Goal: Task Accomplishment & Management: Manage account settings

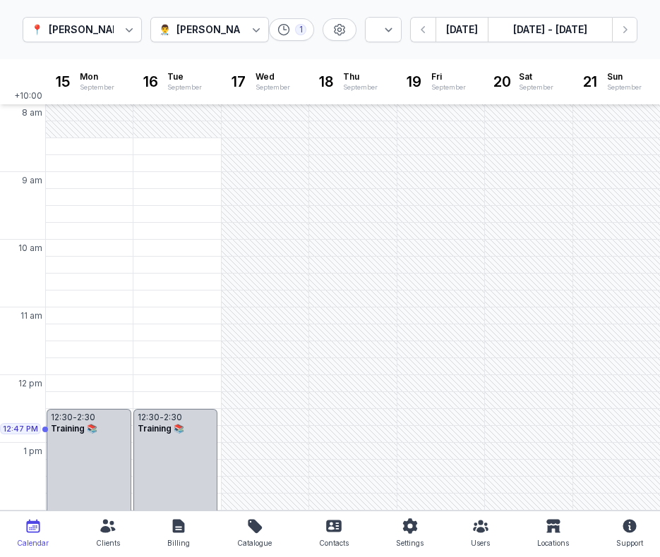
select select "week"
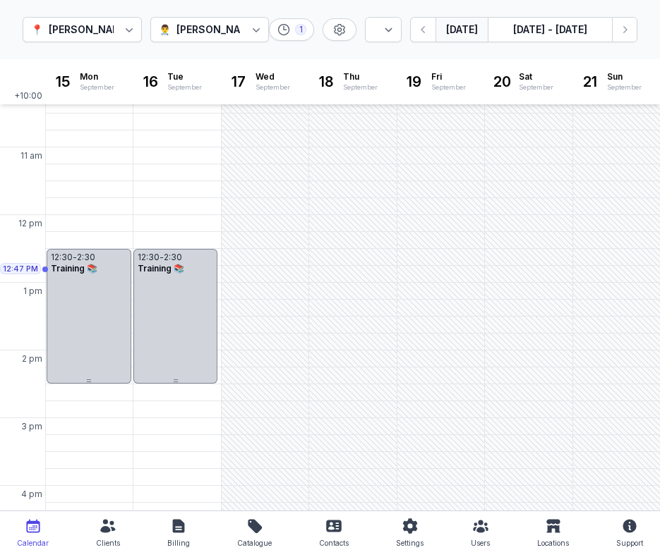
click at [463, 32] on button "[DATE]" at bounding box center [461, 29] width 52 height 25
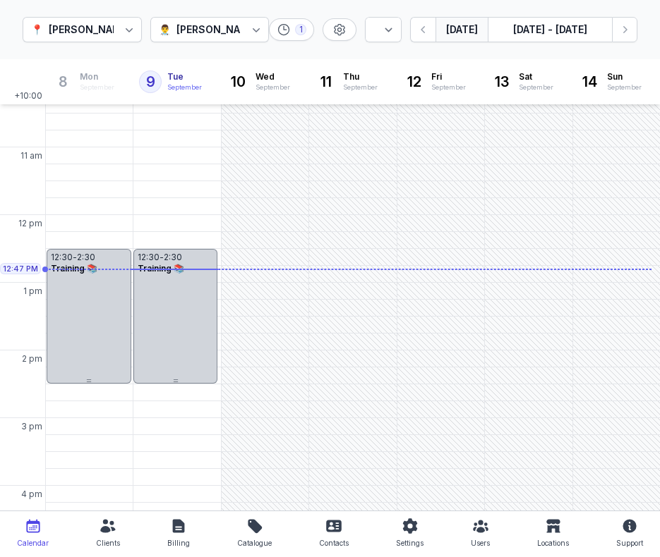
click at [459, 23] on button "[DATE]" at bounding box center [461, 29] width 52 height 25
click at [209, 36] on div "[PERSON_NAME]" at bounding box center [217, 29] width 82 height 17
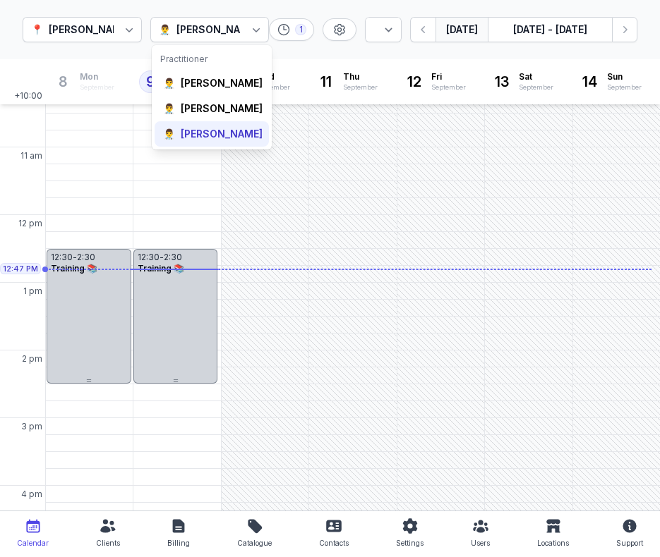
click at [200, 141] on div "[PERSON_NAME]" at bounding box center [222, 134] width 82 height 14
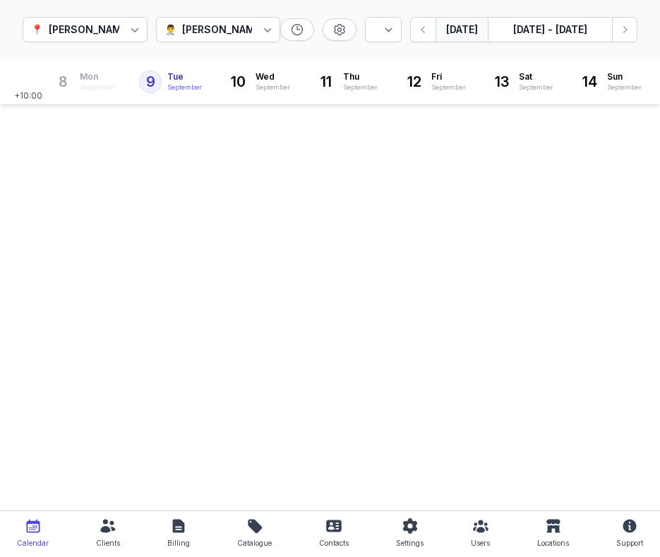
select select "week"
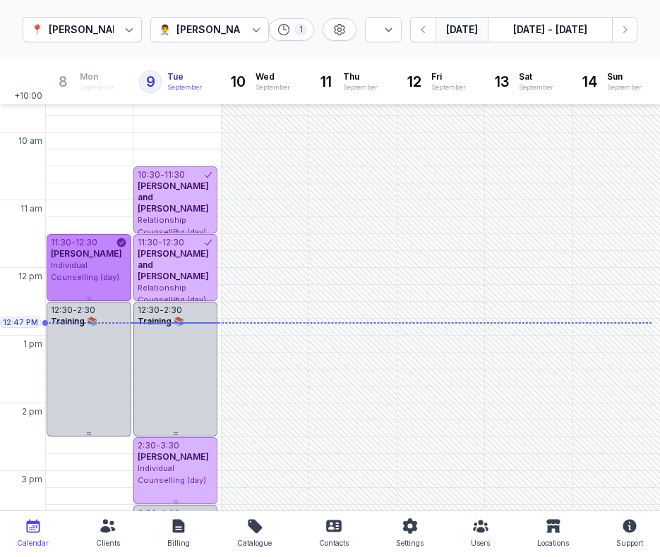
scroll to position [105, 0]
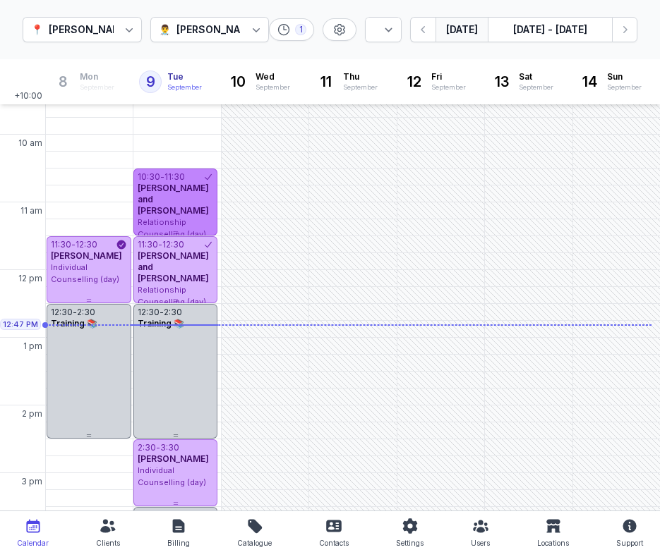
click at [207, 205] on div "[PERSON_NAME] and [PERSON_NAME]" at bounding box center [176, 200] width 76 height 34
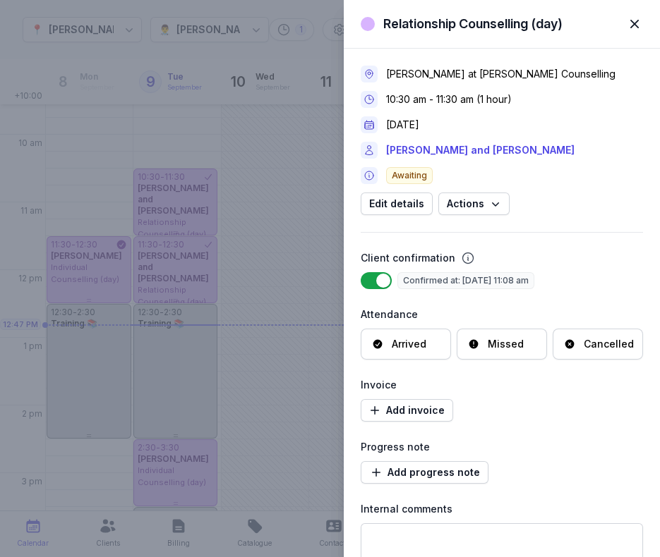
click at [423, 337] on div "Arrived" at bounding box center [409, 344] width 35 height 14
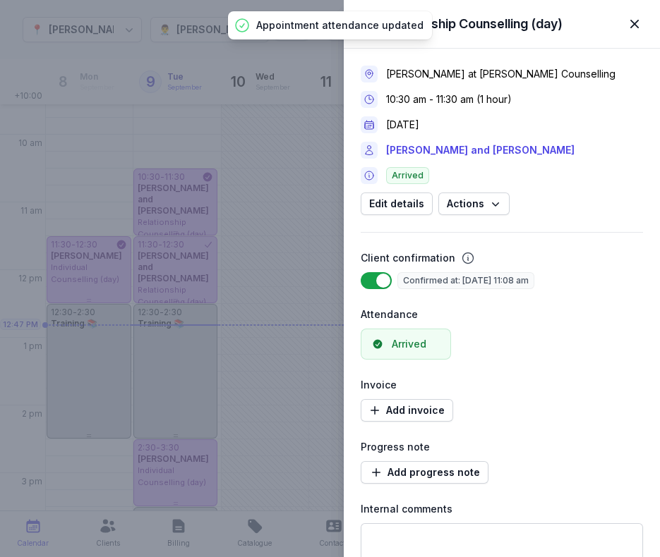
click at [190, 276] on div "Relationship Counselling (day) Close panel [PERSON_NAME] at [PERSON_NAME] Couns…" at bounding box center [330, 278] width 660 height 557
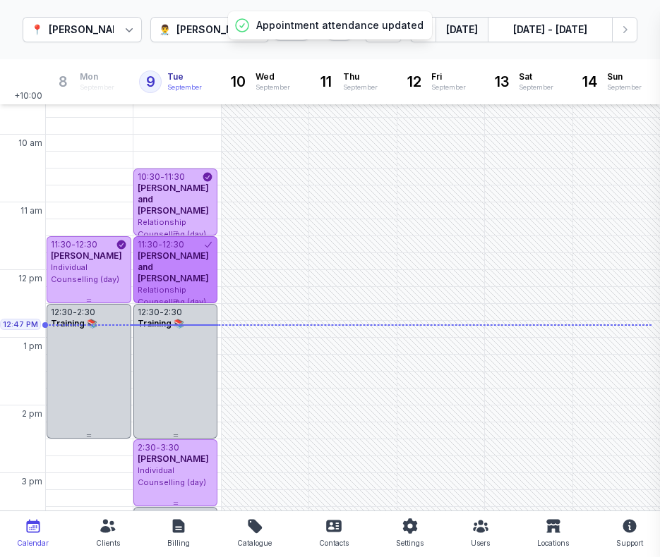
click at [191, 266] on div "[PERSON_NAME] and [PERSON_NAME]" at bounding box center [176, 267] width 76 height 34
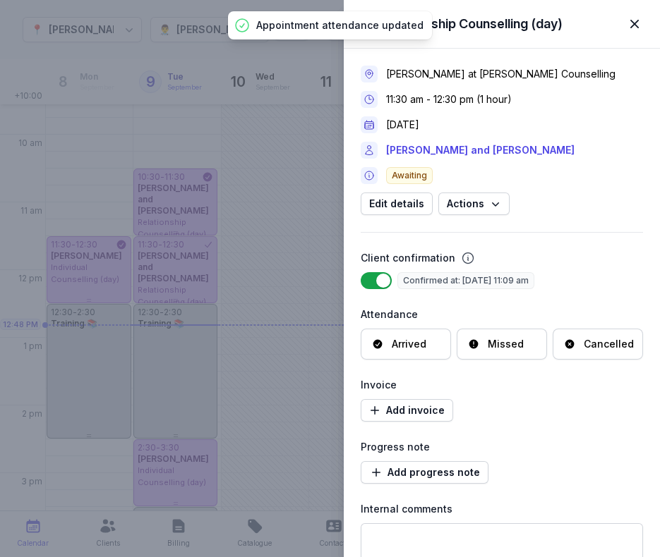
click at [407, 348] on div "Arrived" at bounding box center [409, 344] width 35 height 14
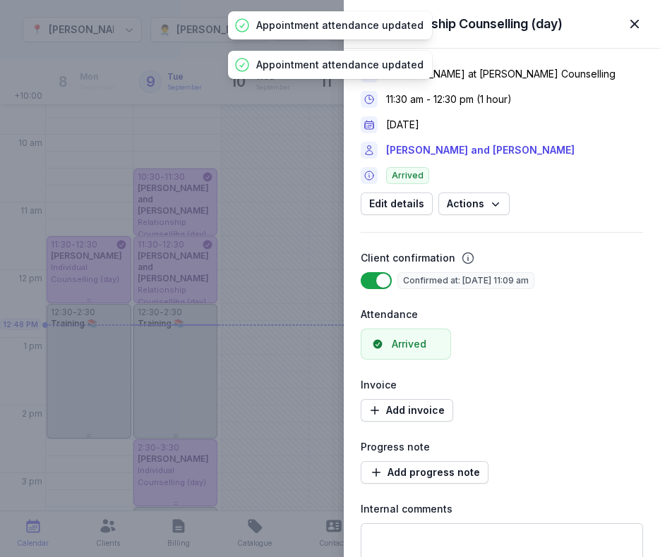
click at [638, 25] on span "button" at bounding box center [634, 23] width 31 height 31
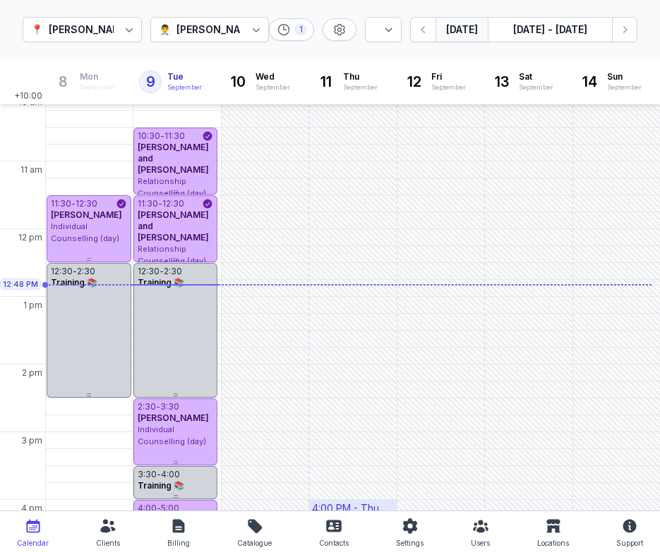
scroll to position [152, 0]
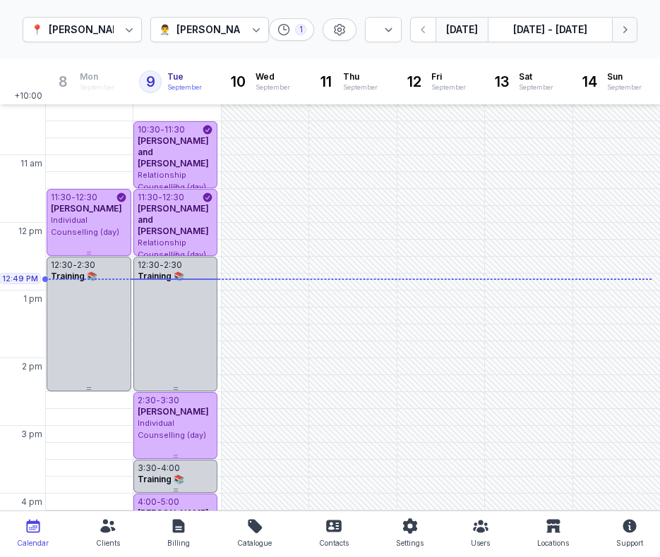
click at [626, 29] on icon "button" at bounding box center [625, 29] width 4 height 7
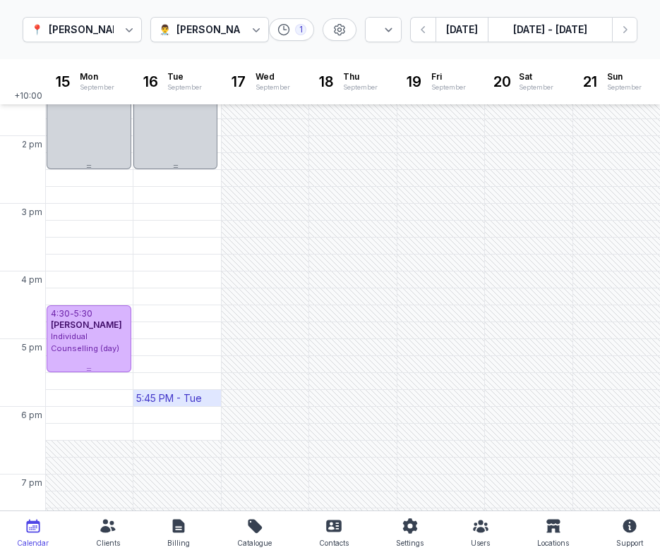
scroll to position [380, 0]
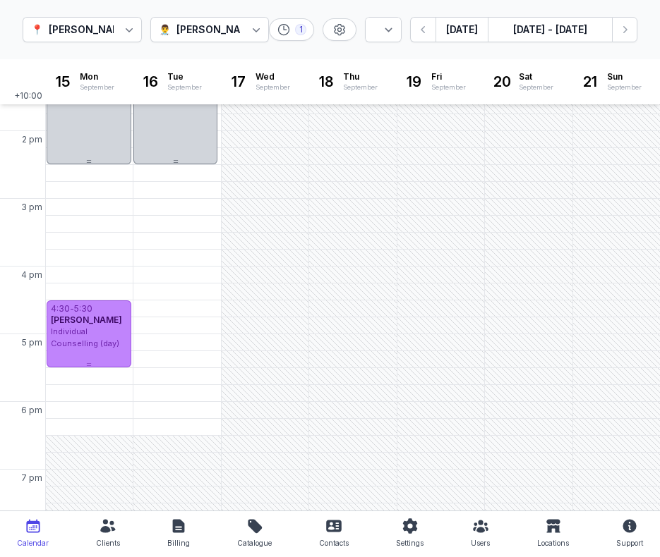
click at [104, 326] on div "[PERSON_NAME]" at bounding box center [89, 320] width 76 height 11
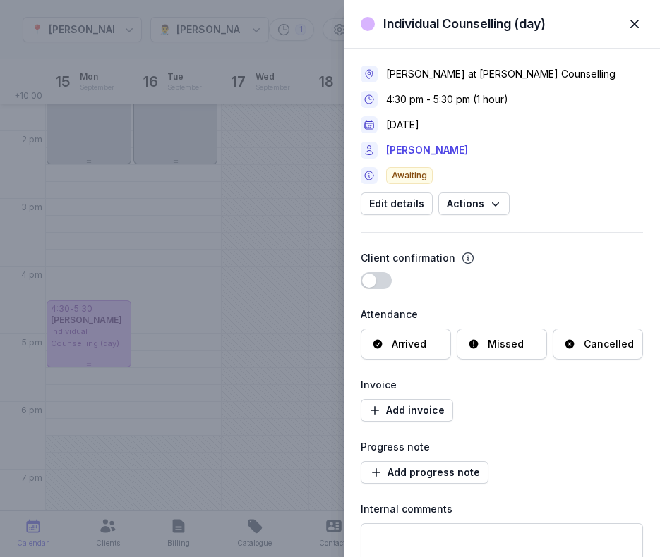
click at [636, 25] on span "button" at bounding box center [634, 23] width 31 height 31
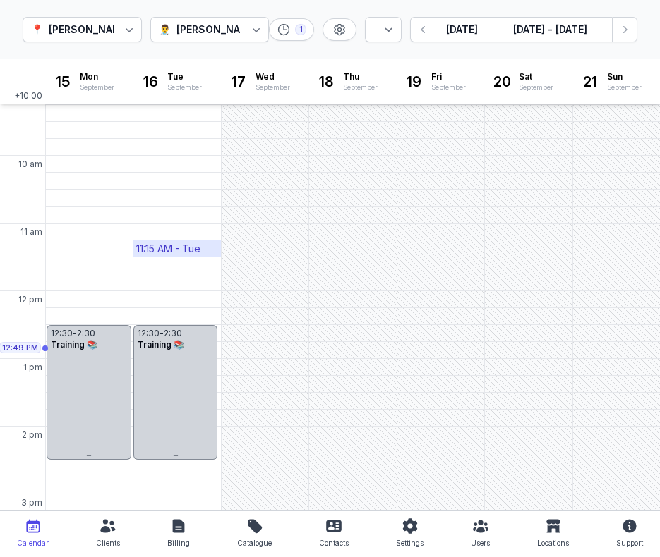
scroll to position [86, 0]
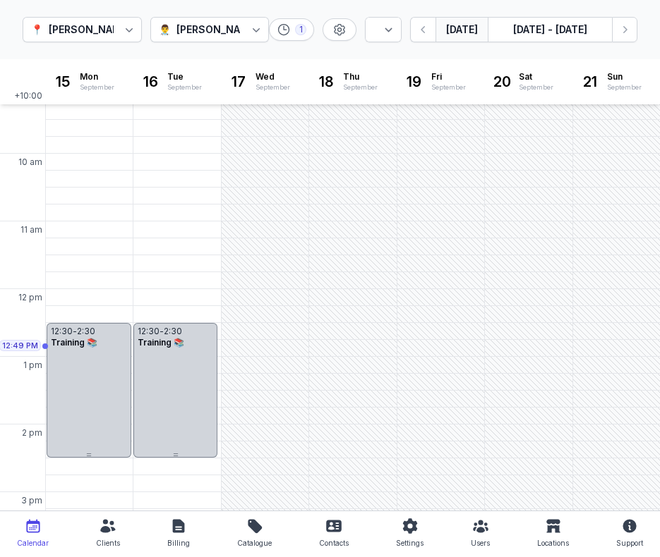
click at [471, 29] on button "[DATE]" at bounding box center [461, 29] width 52 height 25
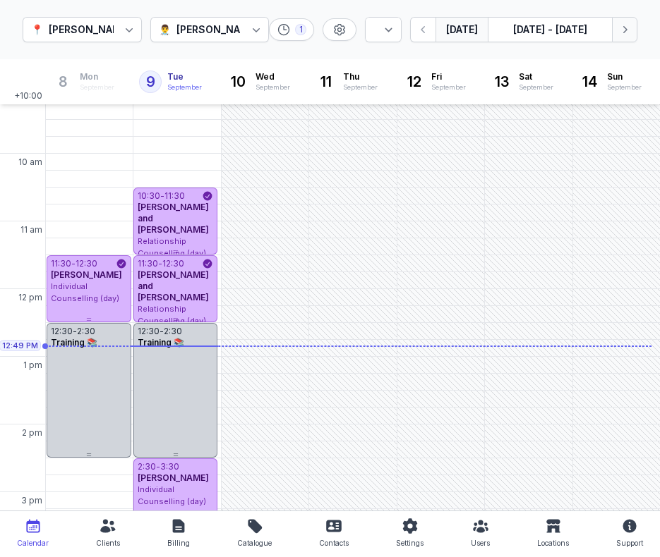
click at [629, 35] on icon "button" at bounding box center [624, 30] width 14 height 14
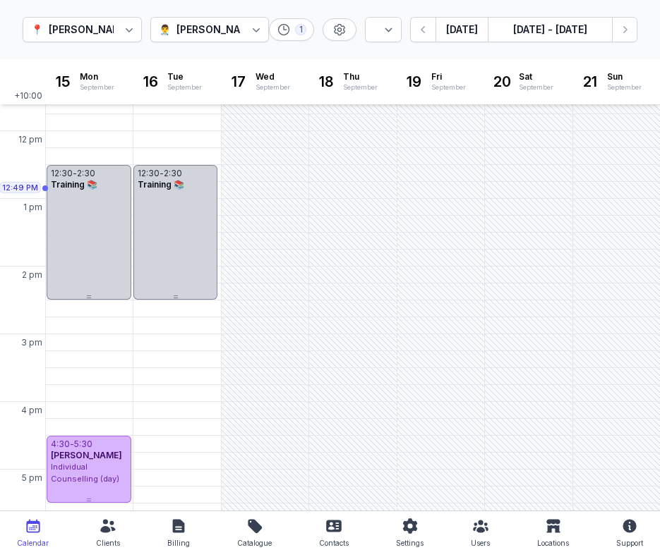
scroll to position [238, 0]
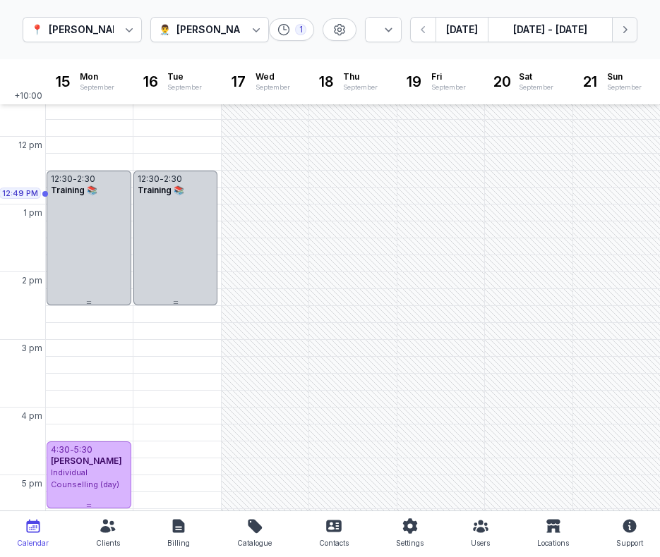
click at [632, 24] on button "Next week" at bounding box center [624, 29] width 25 height 25
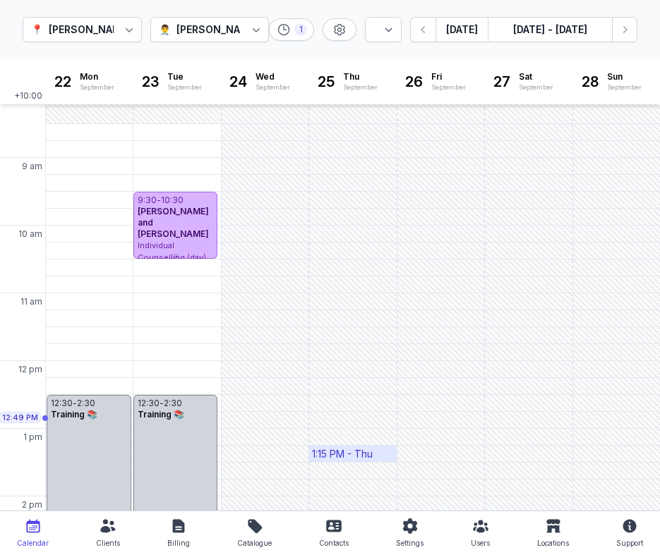
scroll to position [16, 0]
click at [626, 24] on icon "button" at bounding box center [624, 30] width 14 height 14
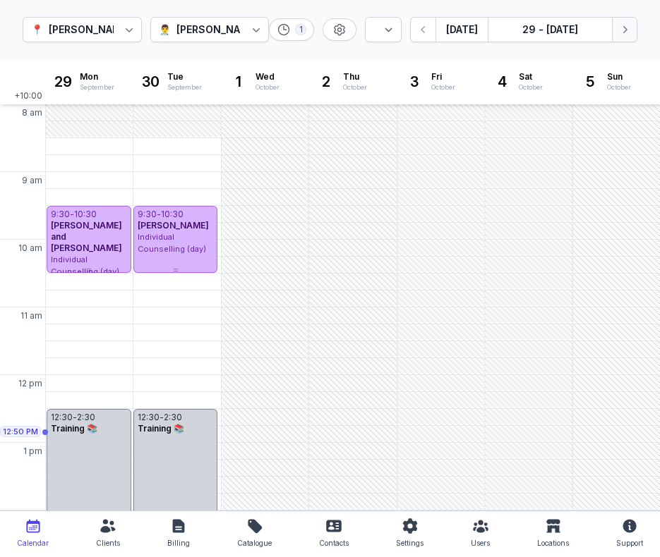
click at [616, 29] on button "Next week" at bounding box center [624, 29] width 25 height 25
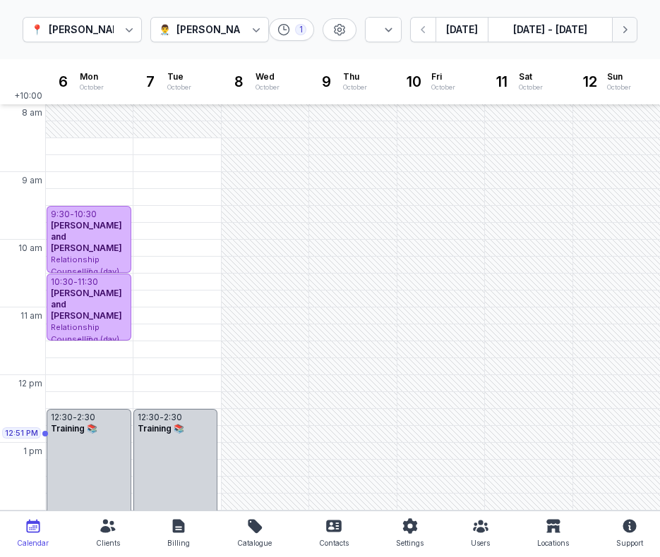
click at [626, 27] on icon "button" at bounding box center [624, 30] width 14 height 14
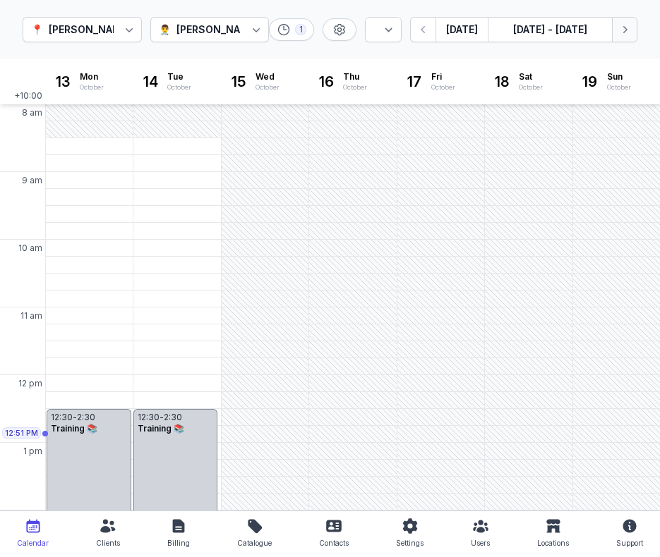
click at [626, 27] on icon "button" at bounding box center [624, 30] width 14 height 14
click at [450, 30] on button "[DATE]" at bounding box center [461, 29] width 52 height 25
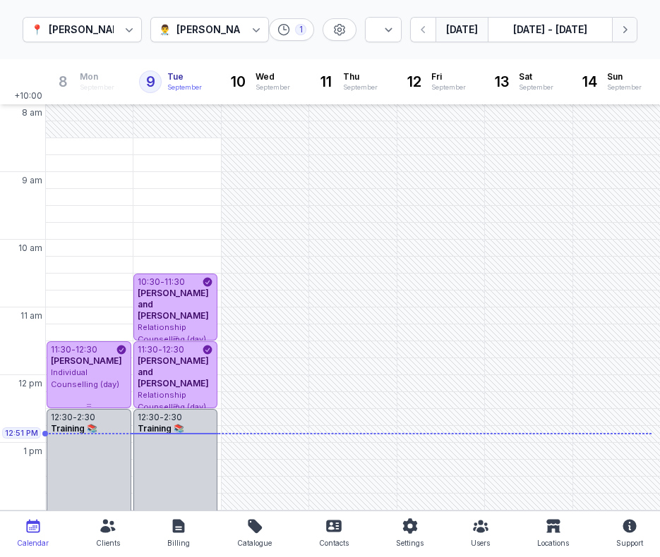
click at [619, 33] on icon "button" at bounding box center [624, 30] width 14 height 14
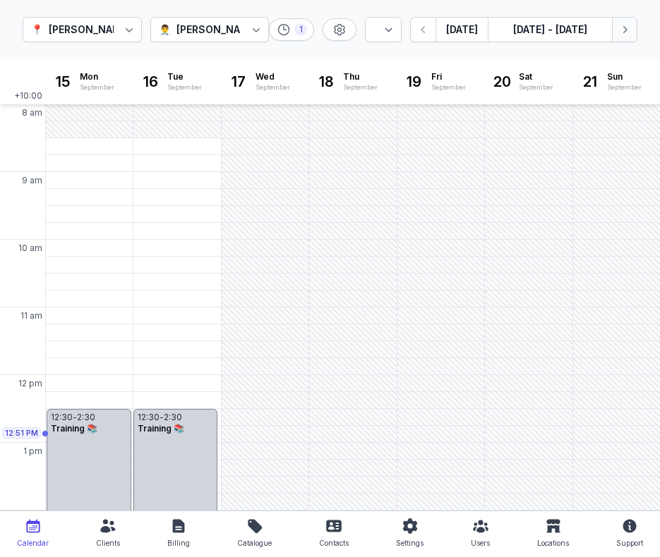
click at [619, 33] on icon "button" at bounding box center [624, 30] width 14 height 14
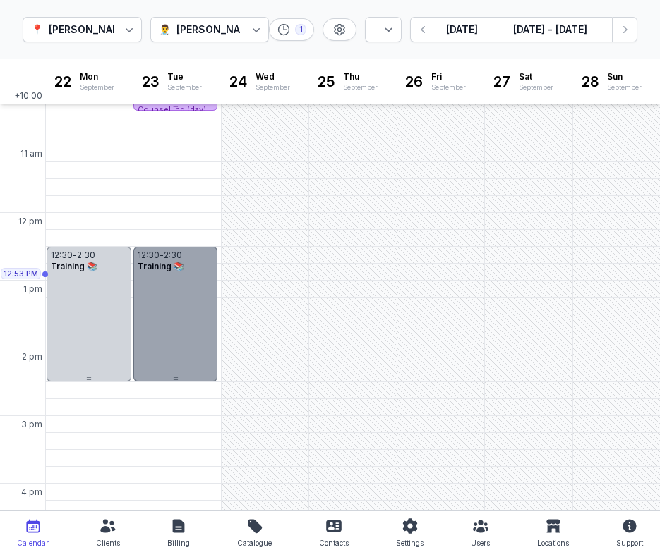
scroll to position [161, 0]
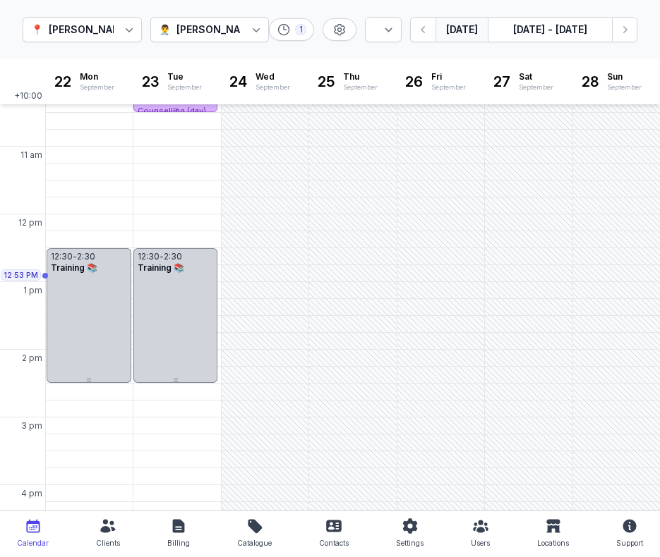
click at [461, 35] on button "[DATE]" at bounding box center [461, 29] width 52 height 25
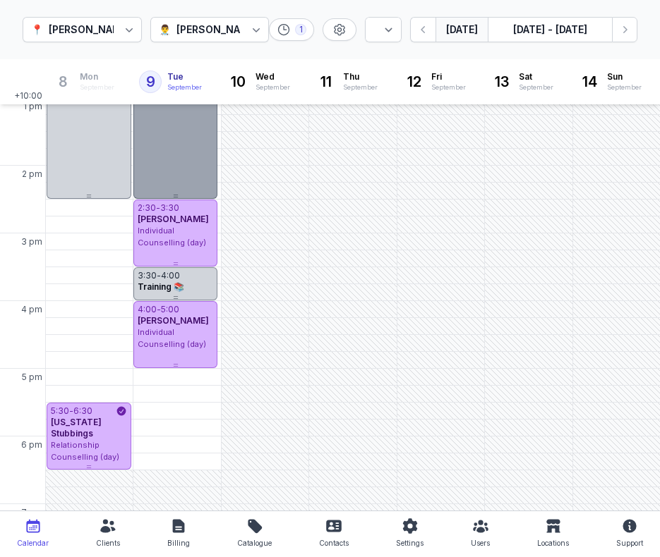
scroll to position [344, 0]
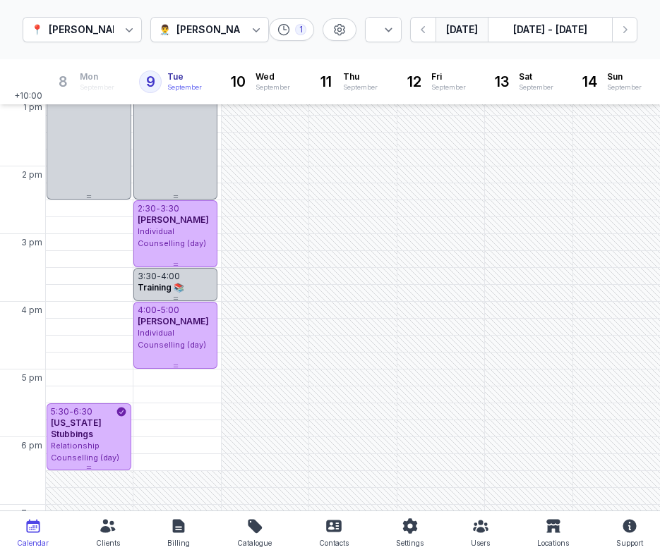
click at [238, 37] on div "[PERSON_NAME]" at bounding box center [217, 29] width 82 height 17
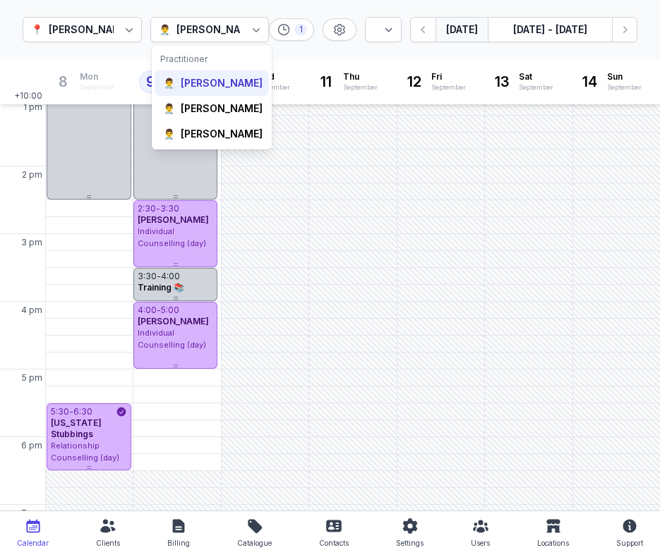
click at [219, 90] on div "[PERSON_NAME]" at bounding box center [222, 83] width 82 height 14
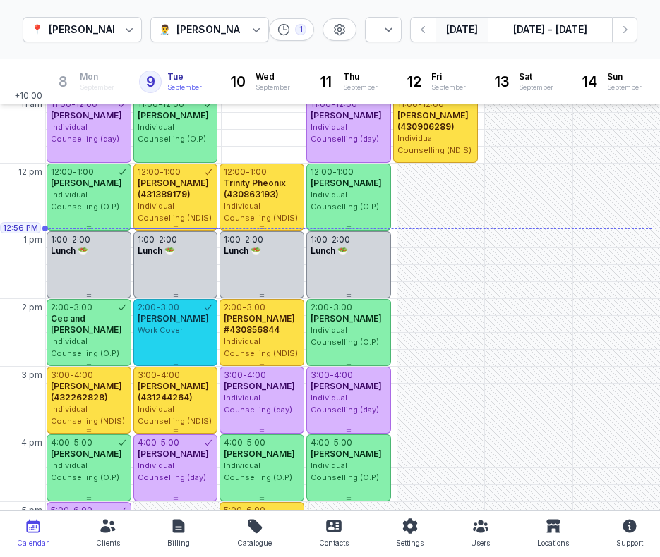
scroll to position [184, 0]
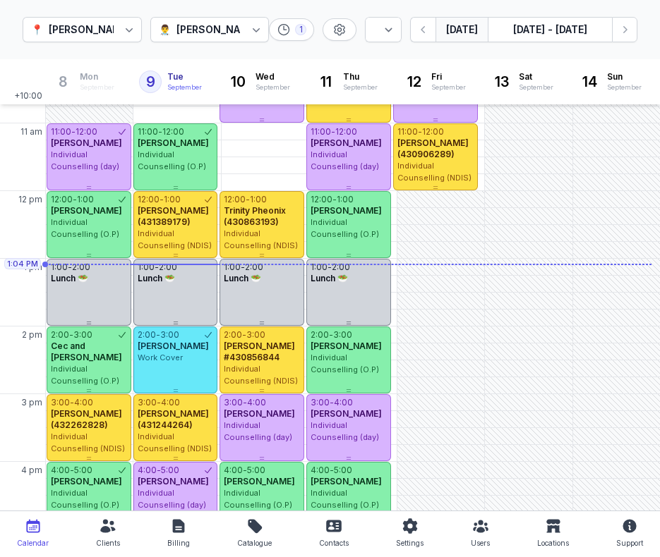
click at [212, 24] on div "[PERSON_NAME]" at bounding box center [217, 29] width 82 height 17
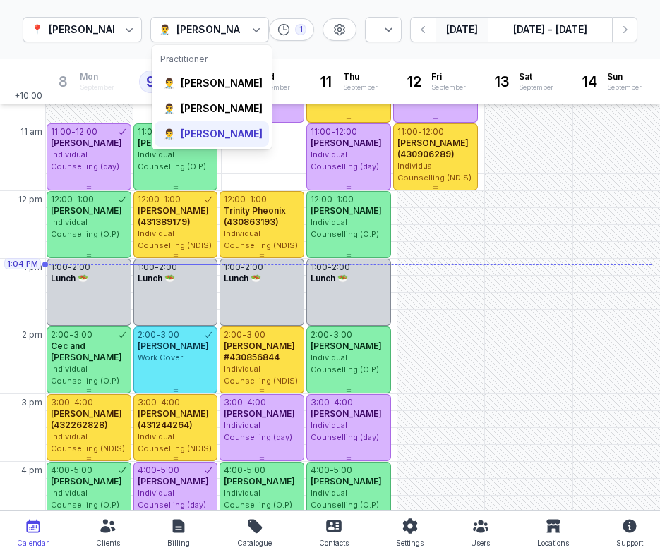
click at [211, 141] on div "[PERSON_NAME]" at bounding box center [222, 134] width 82 height 14
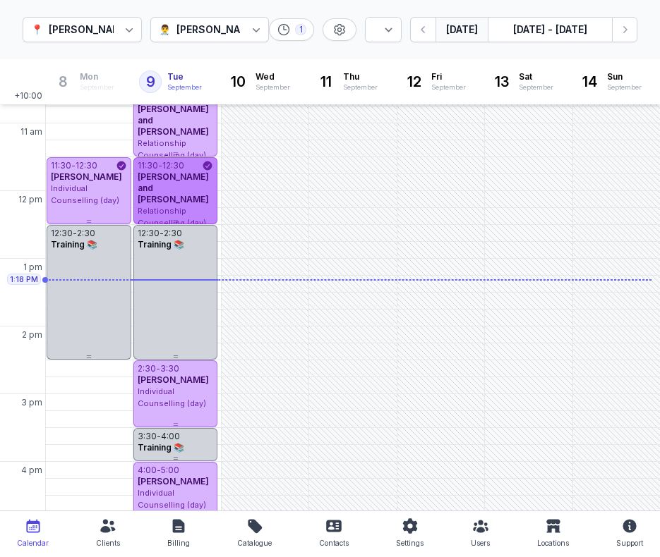
click at [182, 195] on span "[PERSON_NAME] and [PERSON_NAME]" at bounding box center [173, 187] width 71 height 33
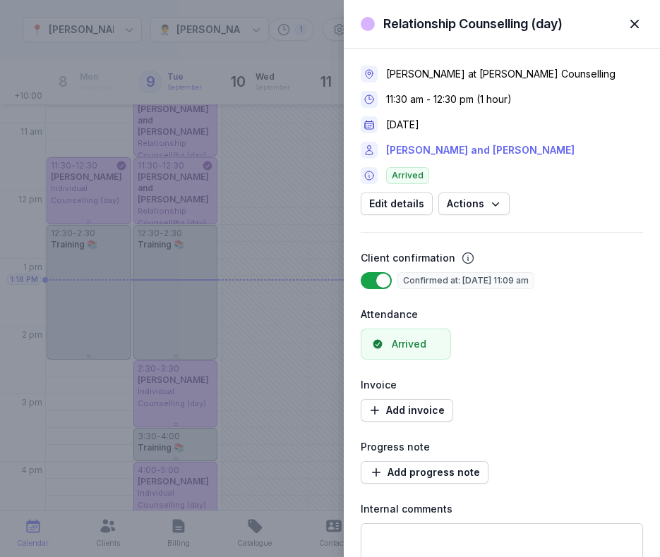
click at [474, 145] on link "[PERSON_NAME] and [PERSON_NAME]" at bounding box center [480, 150] width 188 height 17
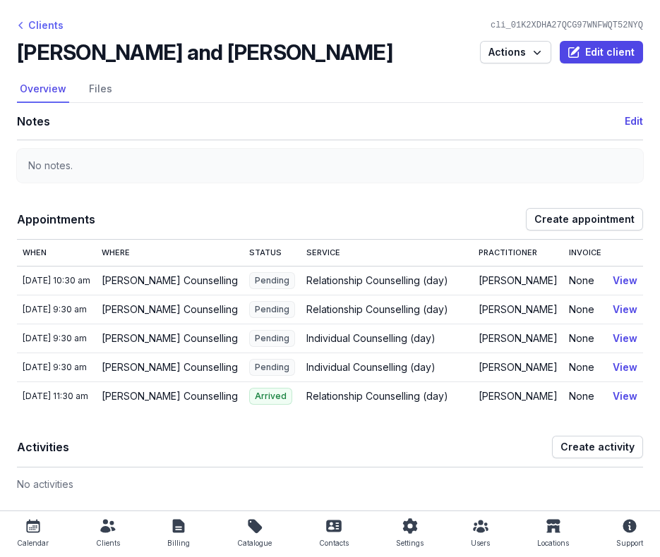
click at [50, 28] on div "Clients" at bounding box center [40, 25] width 47 height 17
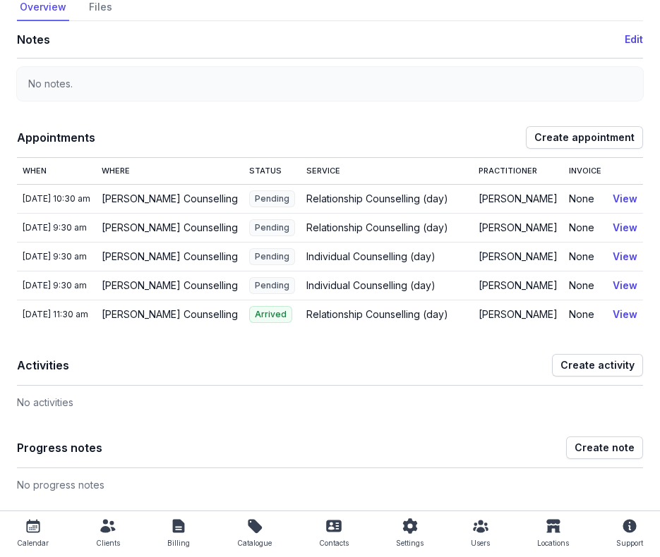
scroll to position [172, 0]
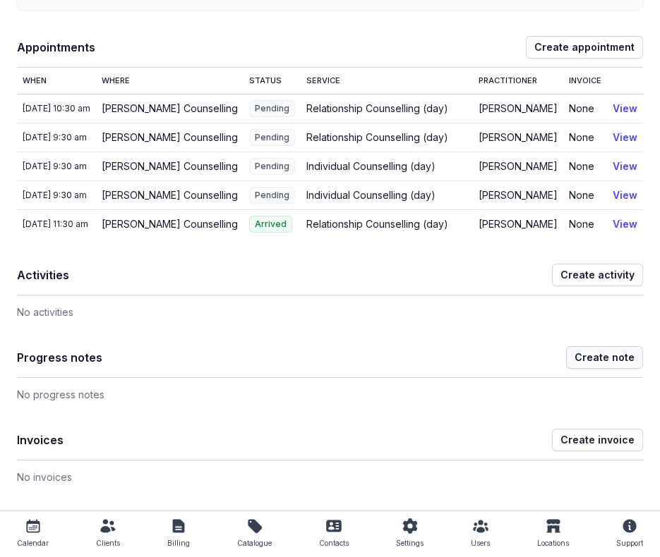
click at [617, 353] on span "Create note" at bounding box center [604, 357] width 60 height 17
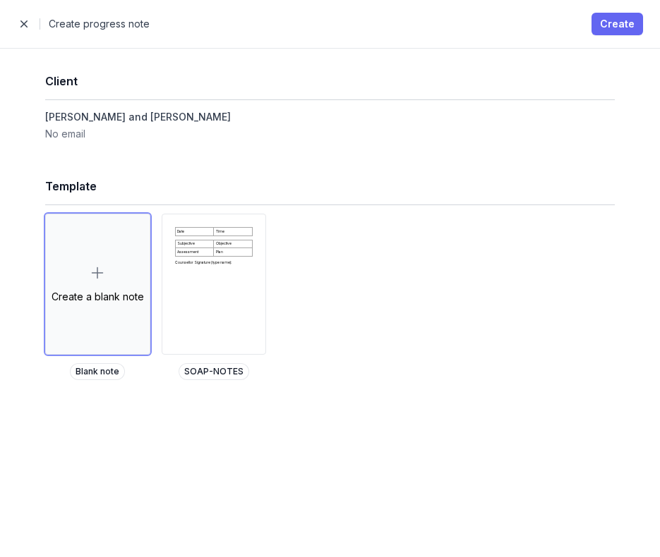
click at [607, 19] on span "Create" at bounding box center [617, 24] width 35 height 17
select select
select select "***"
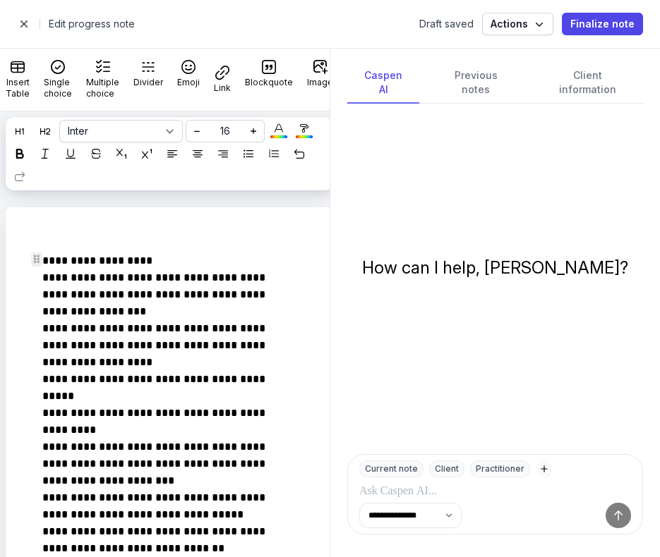
drag, startPoint x: 174, startPoint y: 260, endPoint x: 47, endPoint y: 241, distance: 128.3
click at [25, 149] on icon at bounding box center [20, 154] width 10 height 10
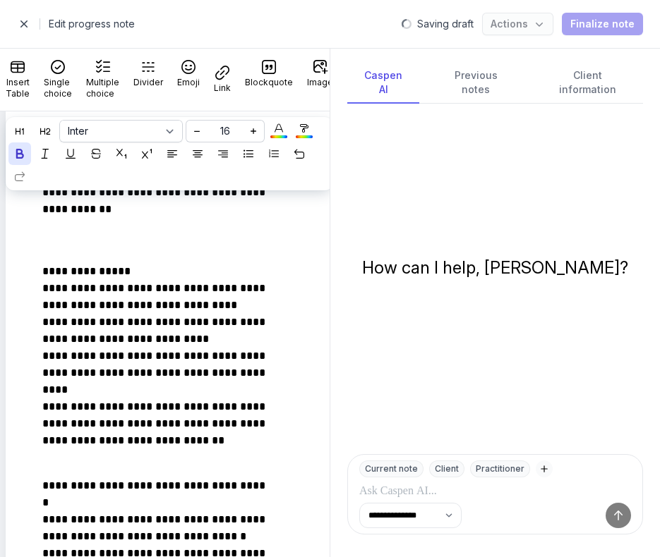
scroll to position [356, 0]
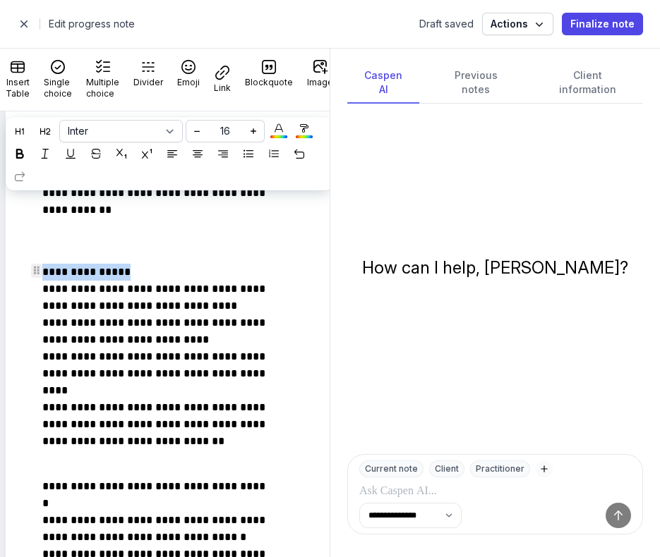
drag, startPoint x: 149, startPoint y: 270, endPoint x: 35, endPoint y: 271, distance: 113.6
click at [25, 153] on icon at bounding box center [20, 154] width 10 height 10
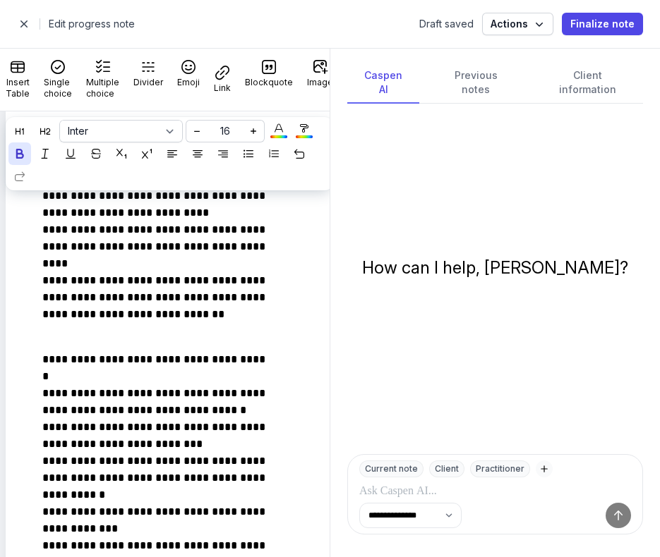
scroll to position [485, 0]
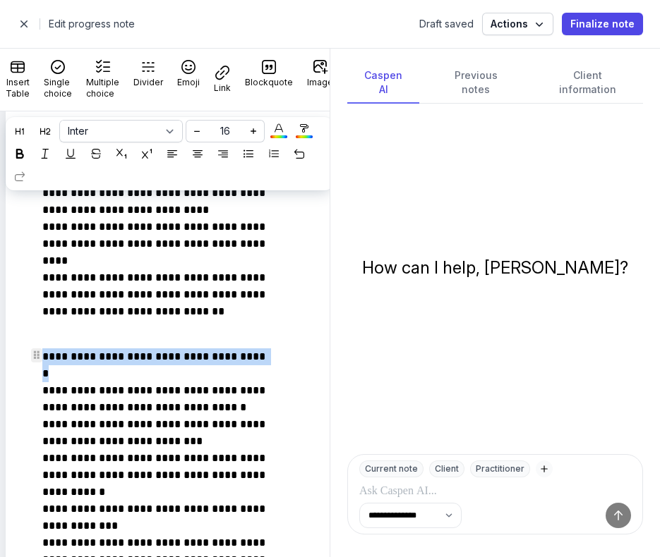
drag, startPoint x: 274, startPoint y: 353, endPoint x: 62, endPoint y: 341, distance: 212.0
click at [25, 150] on icon at bounding box center [20, 154] width 10 height 10
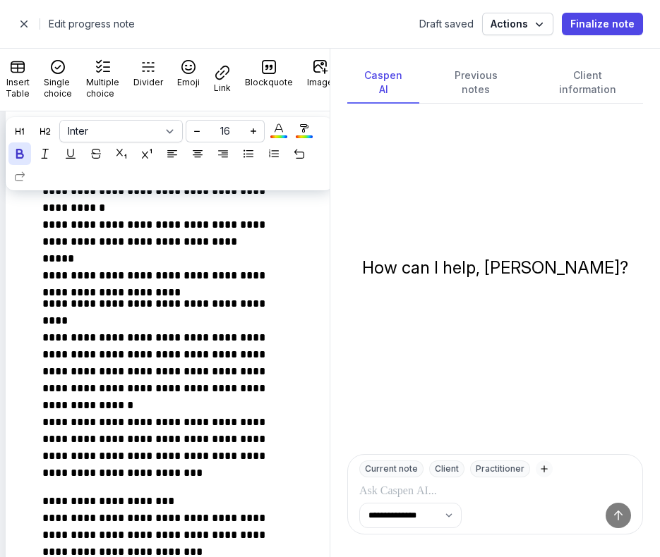
scroll to position [1034, 0]
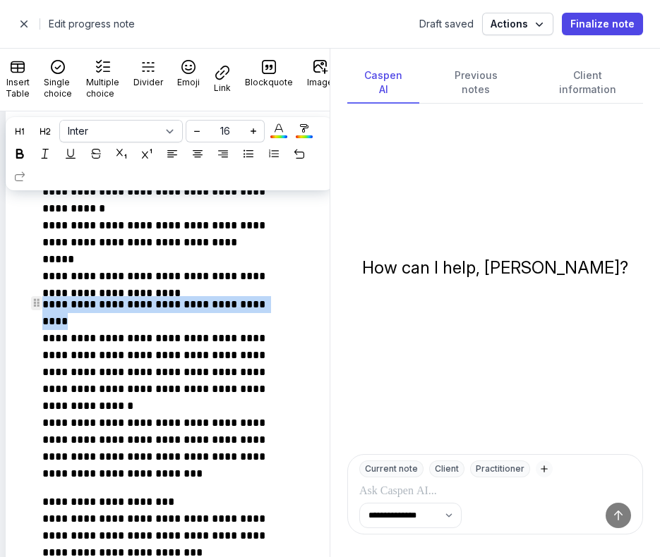
drag, startPoint x: 94, startPoint y: 318, endPoint x: 40, endPoint y: 305, distance: 55.3
click at [40, 305] on div "**********" at bounding box center [159, 141] width 279 height 1868
click at [25, 152] on icon at bounding box center [20, 154] width 10 height 10
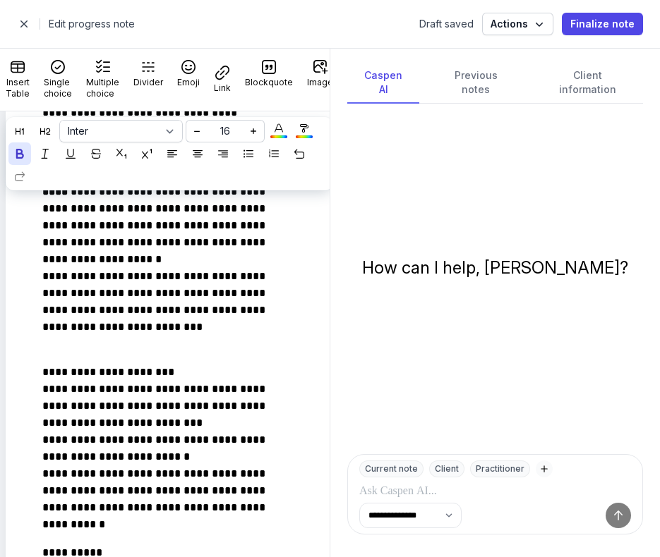
scroll to position [1169, 0]
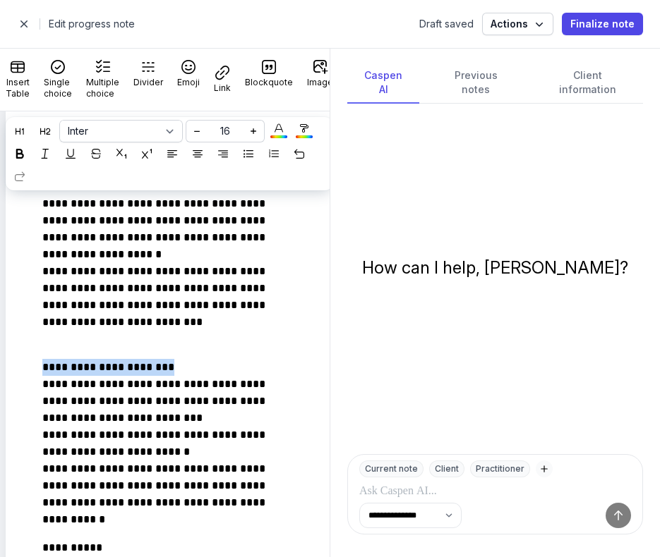
drag, startPoint x: 197, startPoint y: 365, endPoint x: 18, endPoint y: 360, distance: 178.6
click at [18, 360] on div "**********" at bounding box center [169, 6] width 327 height 1936
click at [25, 154] on icon at bounding box center [20, 154] width 10 height 10
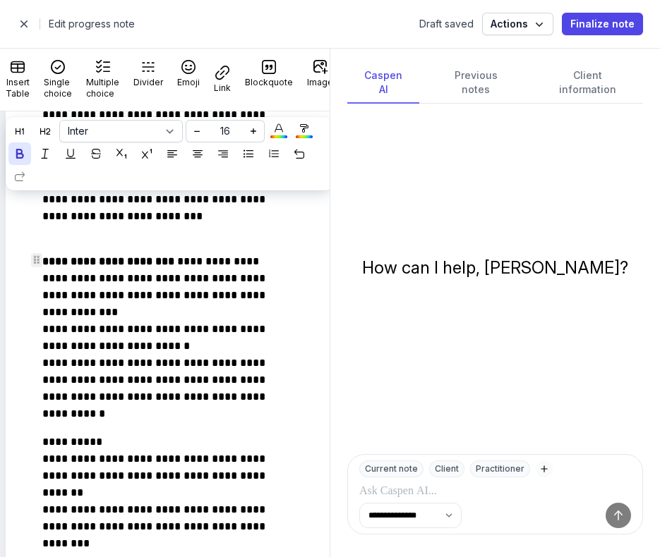
scroll to position [1277, 0]
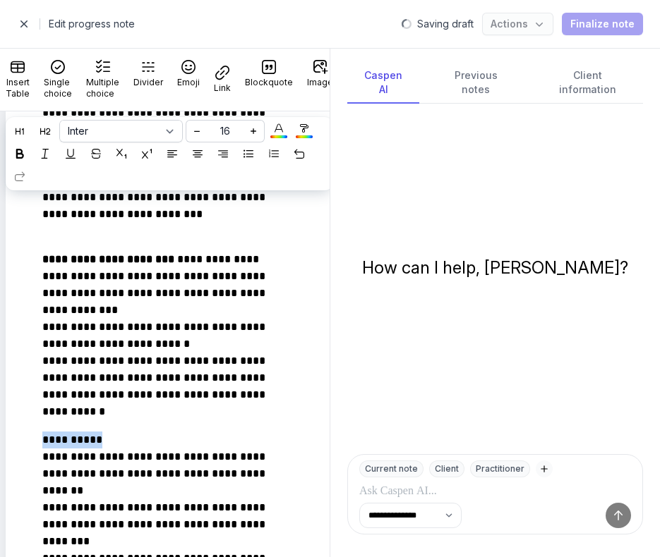
drag, startPoint x: 104, startPoint y: 448, endPoint x: 13, endPoint y: 439, distance: 91.4
click at [25, 157] on icon at bounding box center [20, 154] width 10 height 10
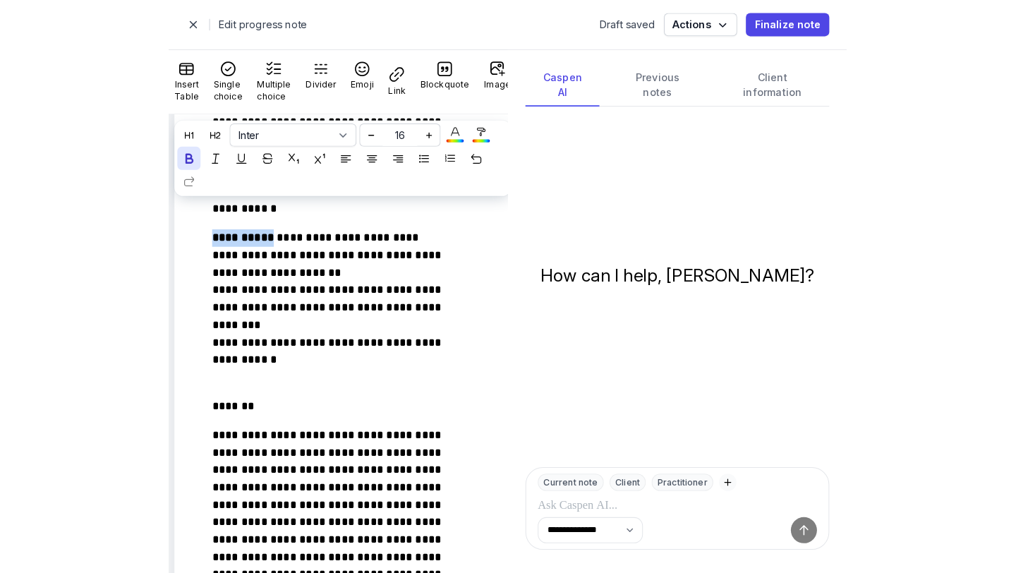
scroll to position [1492, 0]
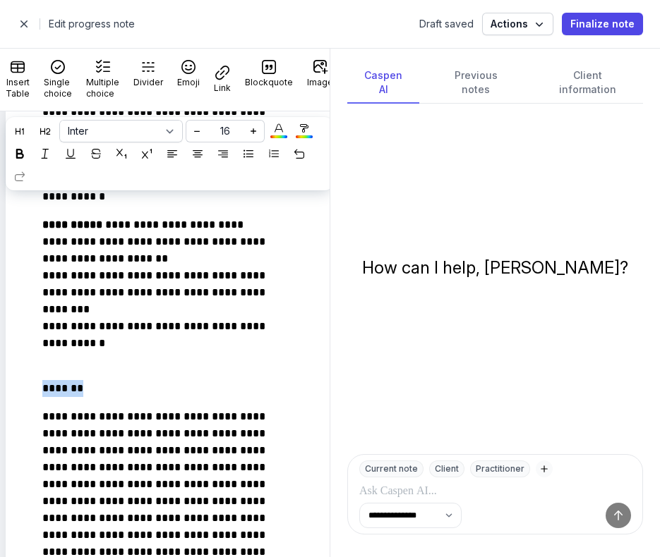
drag, startPoint x: 93, startPoint y: 388, endPoint x: -4, endPoint y: 385, distance: 97.4
click at [0, 385] on html "**********" at bounding box center [330, 278] width 660 height 557
click at [25, 158] on icon at bounding box center [20, 154] width 10 height 10
click at [27, 23] on span "button" at bounding box center [24, 24] width 28 height 28
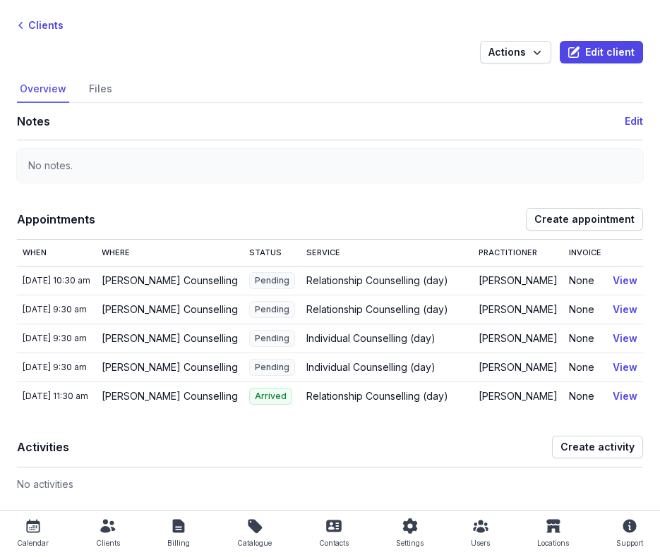
click at [27, 23] on icon at bounding box center [21, 25] width 14 height 14
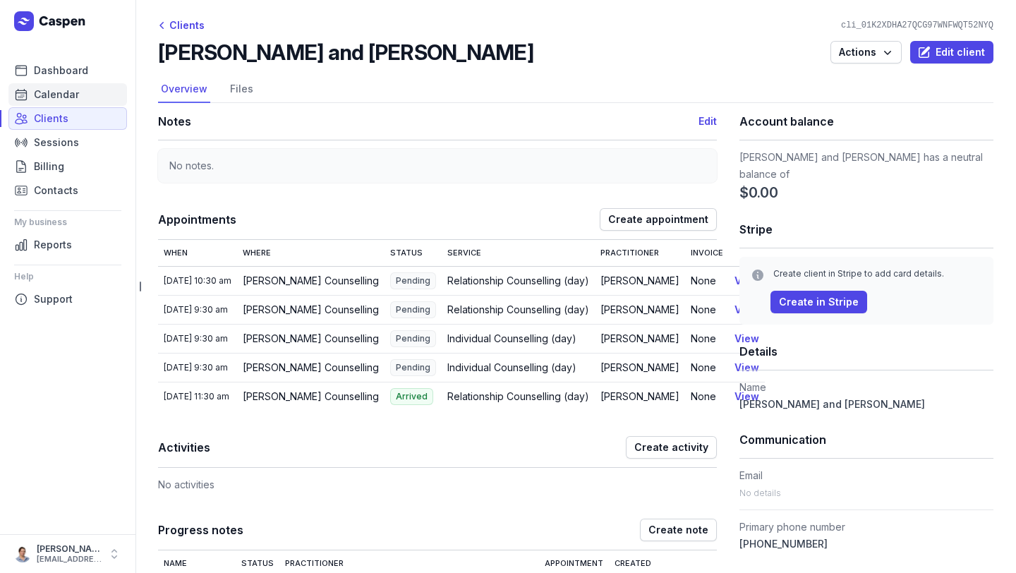
click at [61, 91] on span "Calendar" at bounding box center [56, 94] width 45 height 17
select select "week"
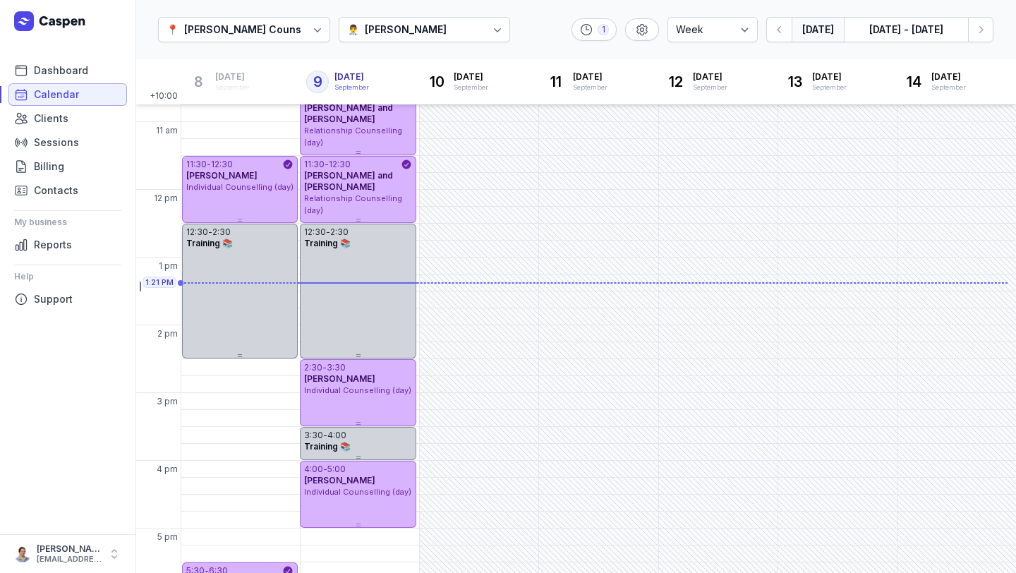
scroll to position [186, 0]
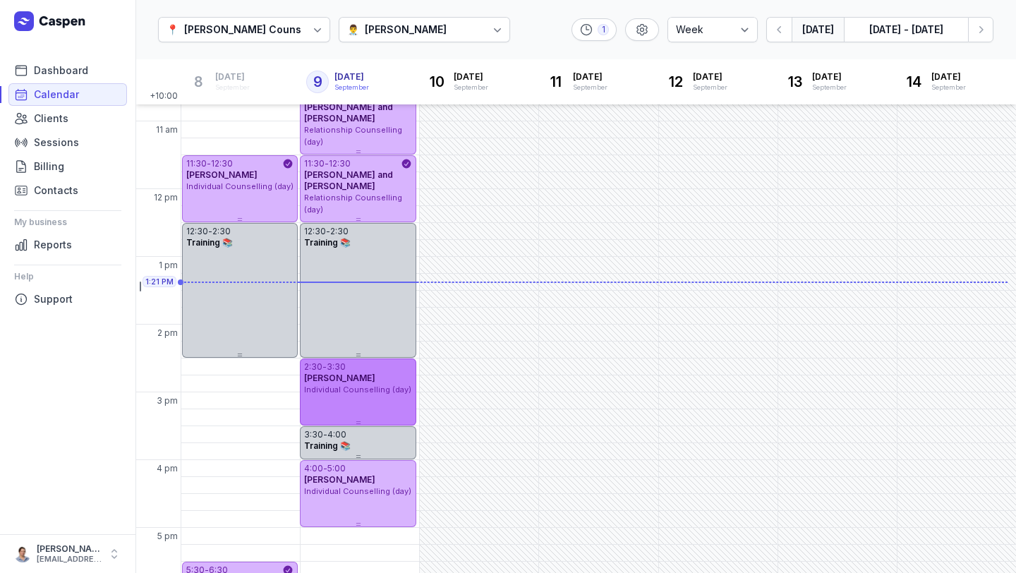
click at [386, 379] on div "[PERSON_NAME]" at bounding box center [357, 377] width 107 height 11
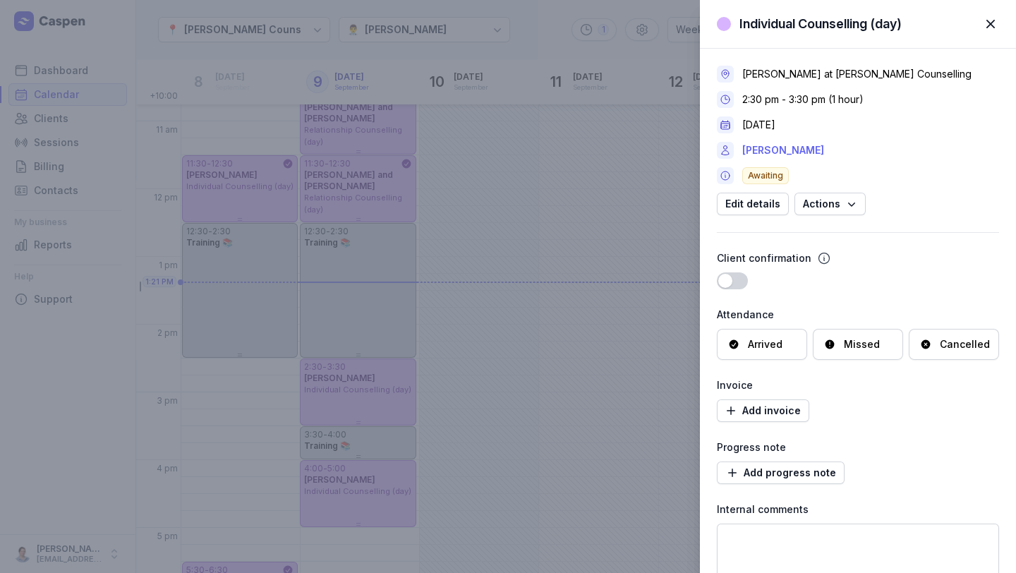
click at [659, 152] on link "[PERSON_NAME]" at bounding box center [783, 150] width 82 height 17
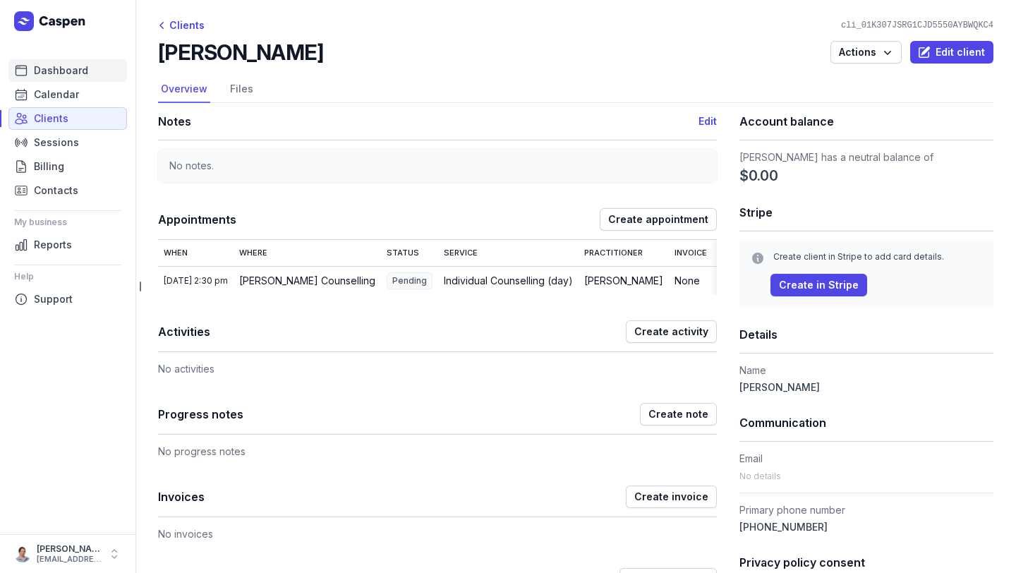
click at [78, 71] on span "Dashboard" at bounding box center [61, 70] width 54 height 17
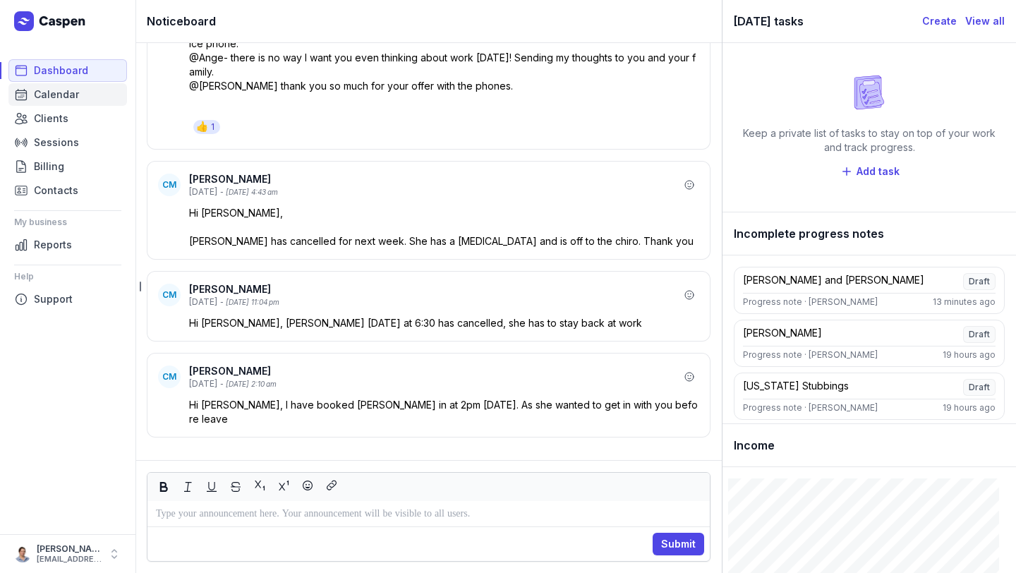
click at [63, 97] on span "Calendar" at bounding box center [56, 94] width 45 height 17
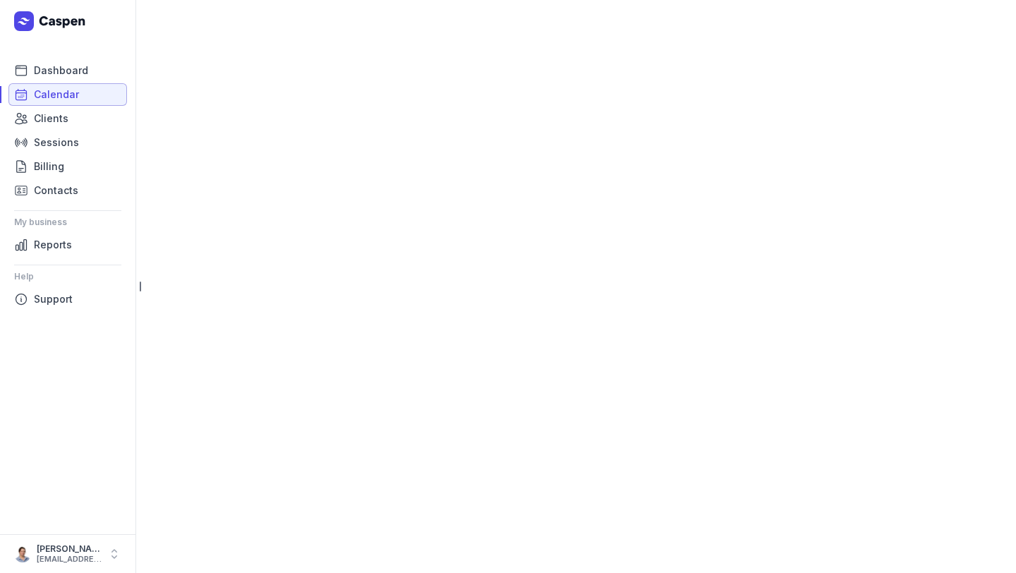
select select "week"
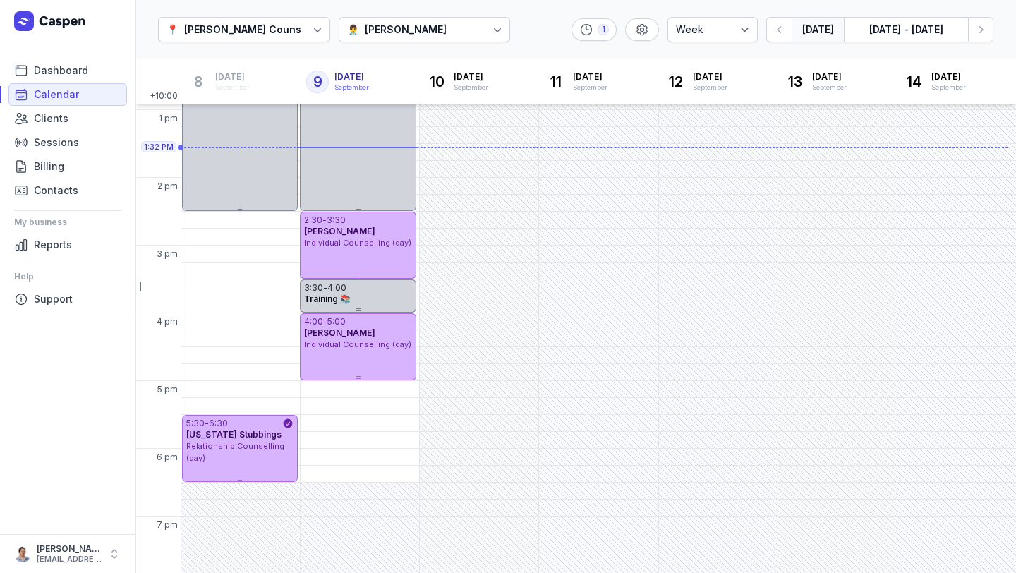
scroll to position [343, 0]
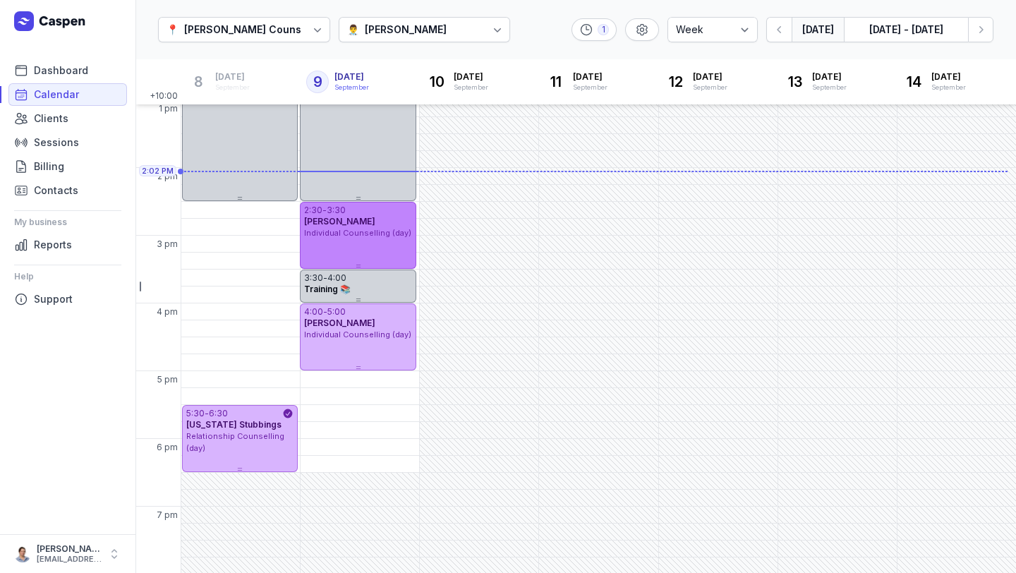
click at [376, 237] on div "Individual Counselling (day)" at bounding box center [357, 233] width 107 height 12
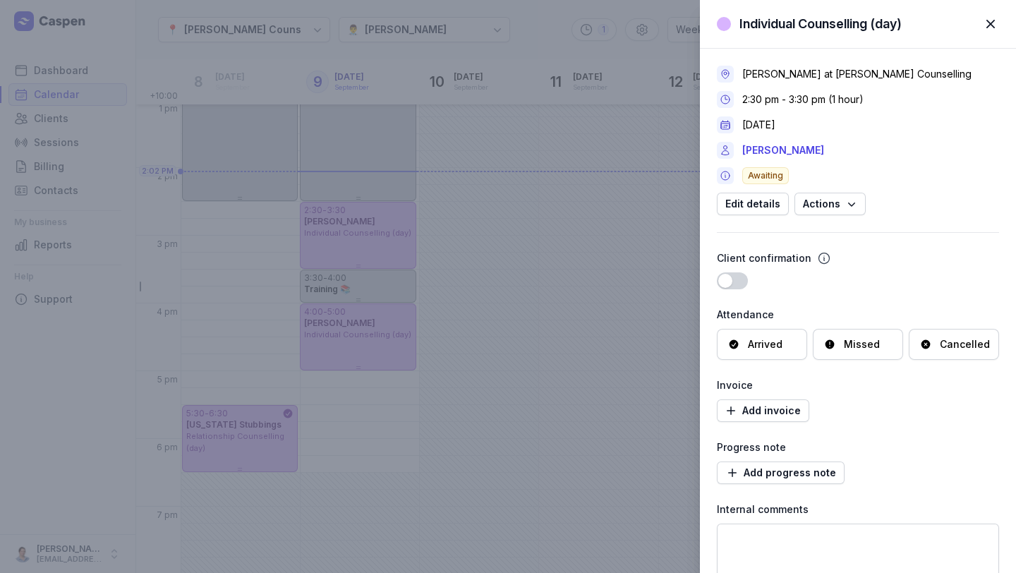
click at [659, 186] on div "[PERSON_NAME] at [PERSON_NAME] Counselling 2:30 pm - 3:30 pm (1 hour) [DATE] [P…" at bounding box center [858, 141] width 282 height 150
click at [659, 29] on span "button" at bounding box center [990, 23] width 31 height 31
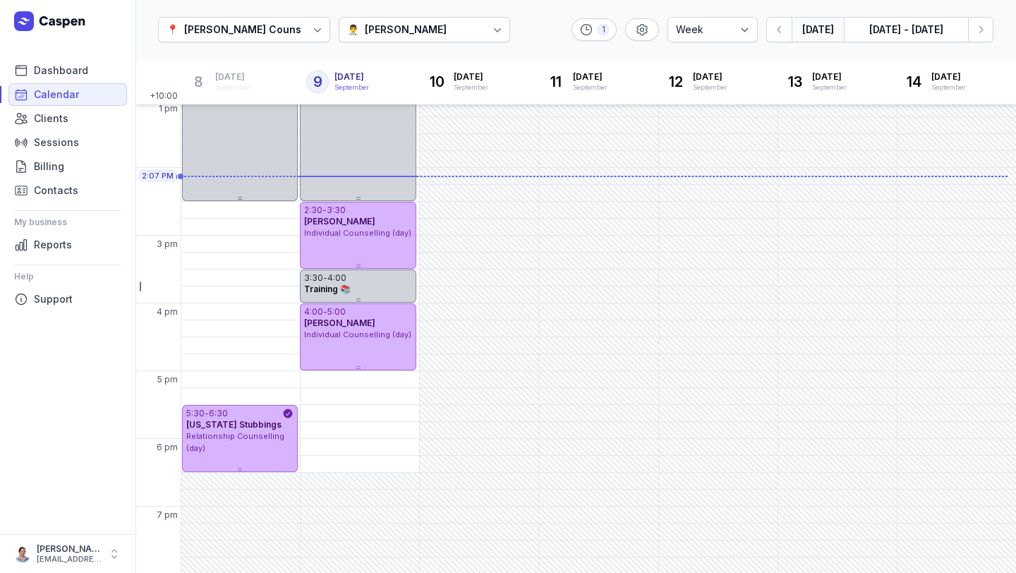
click at [347, 30] on div "👨‍⚕️ [PERSON_NAME]" at bounding box center [396, 29] width 99 height 17
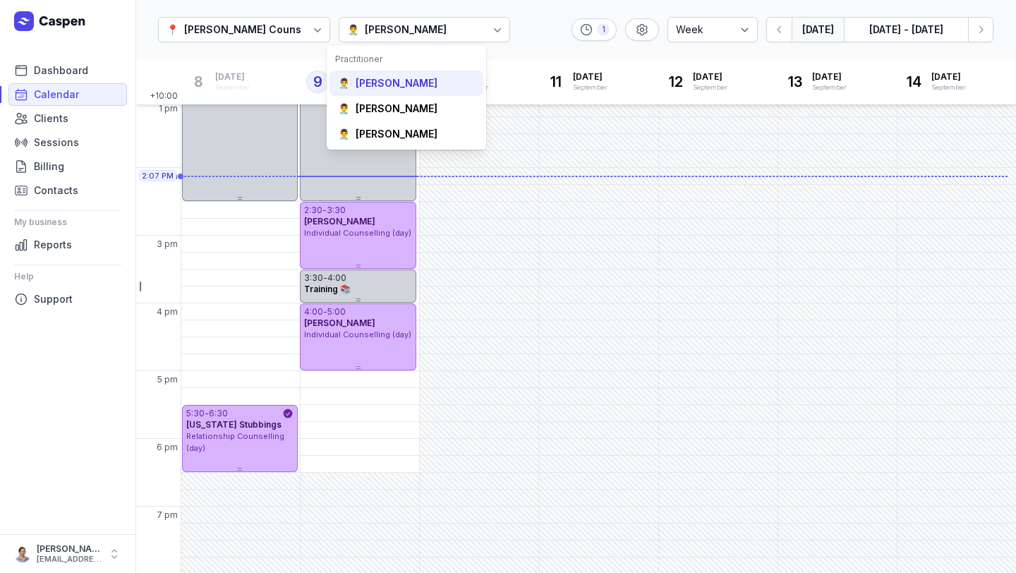
click at [374, 76] on div "[PERSON_NAME]" at bounding box center [397, 83] width 82 height 14
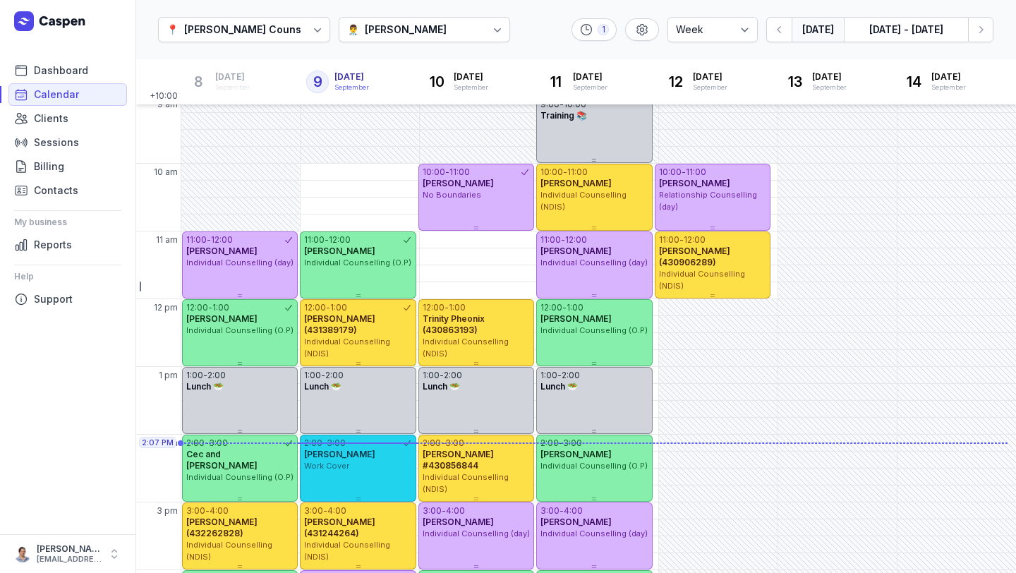
scroll to position [66, 0]
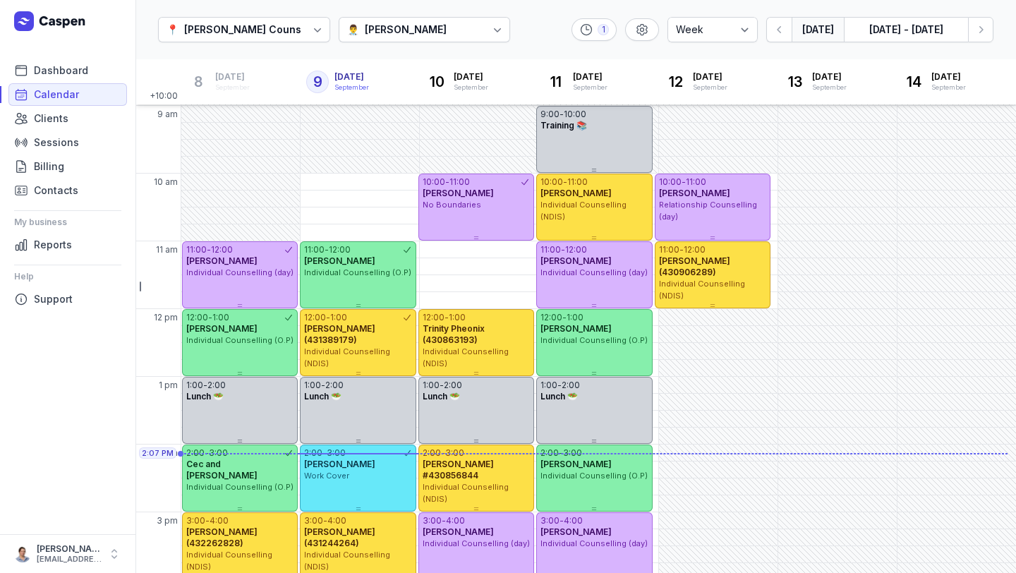
click at [447, 21] on div at bounding box center [447, 29] width 1 height 17
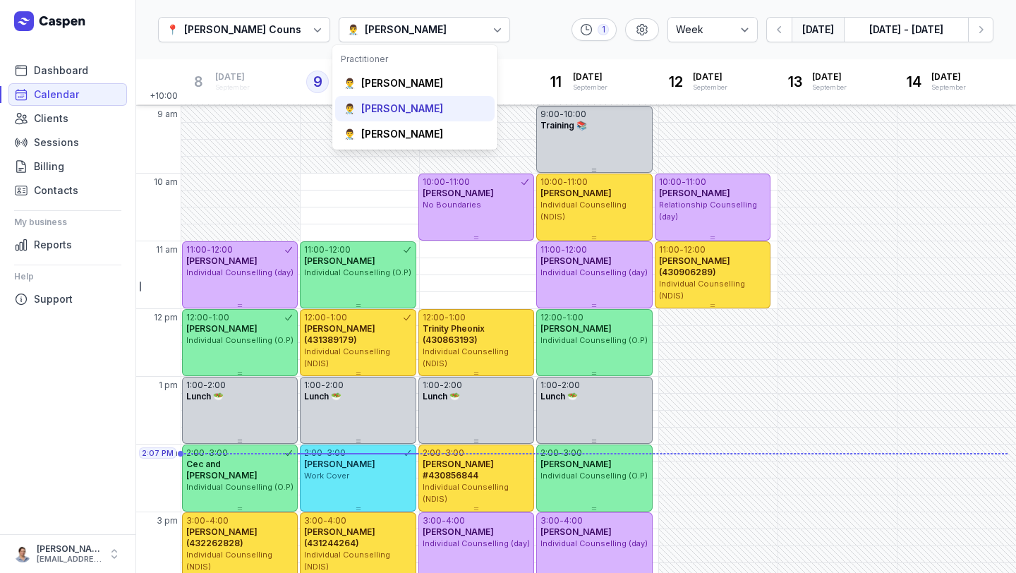
click at [414, 115] on div "[PERSON_NAME]" at bounding box center [402, 109] width 82 height 14
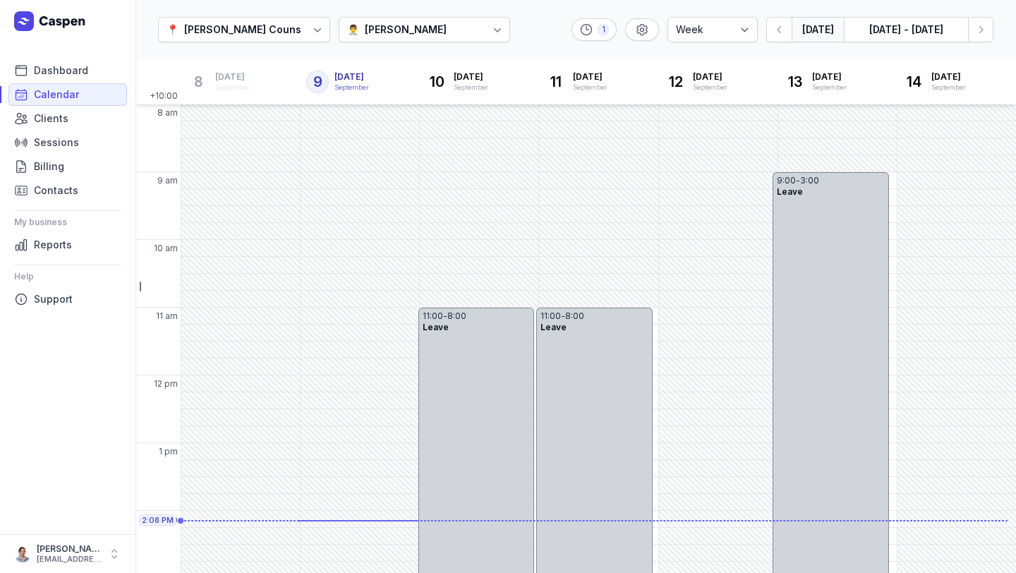
click at [503, 20] on div "📍 [PERSON_NAME] Counselling 👨‍⚕️ [PERSON_NAME] 1 Day 3 days Work week Week [DAT…" at bounding box center [575, 30] width 880 height 60
click at [437, 25] on div "👨‍⚕️ [PERSON_NAME]" at bounding box center [425, 29] width 172 height 25
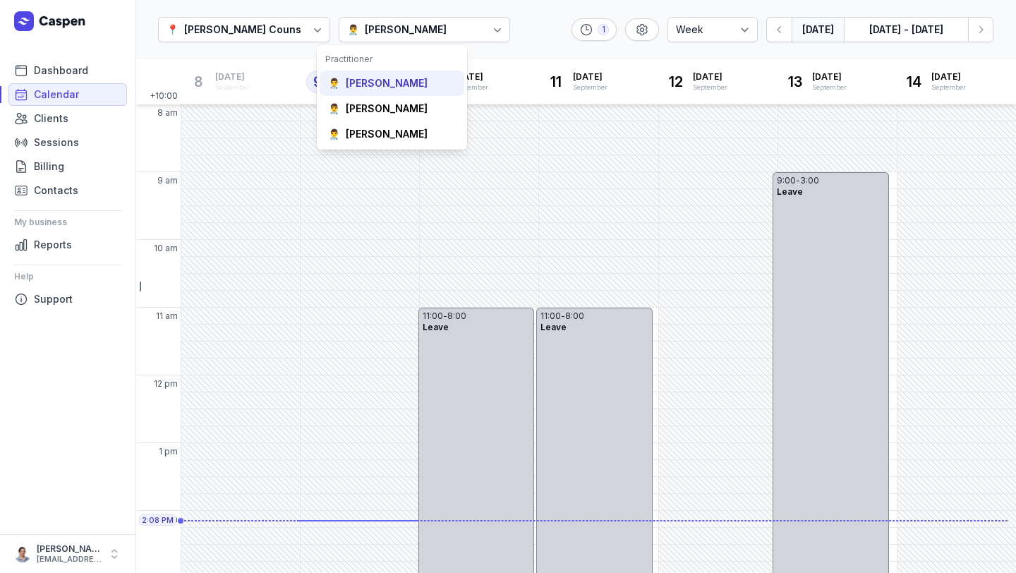
click at [401, 79] on div "[PERSON_NAME]" at bounding box center [387, 83] width 82 height 14
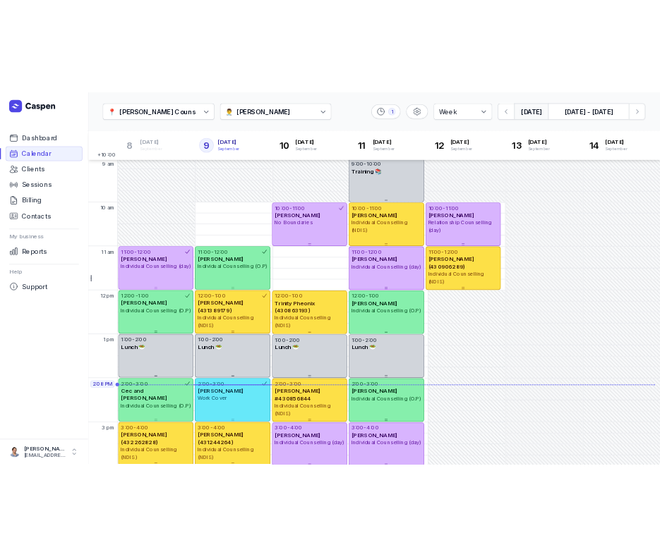
scroll to position [70, 0]
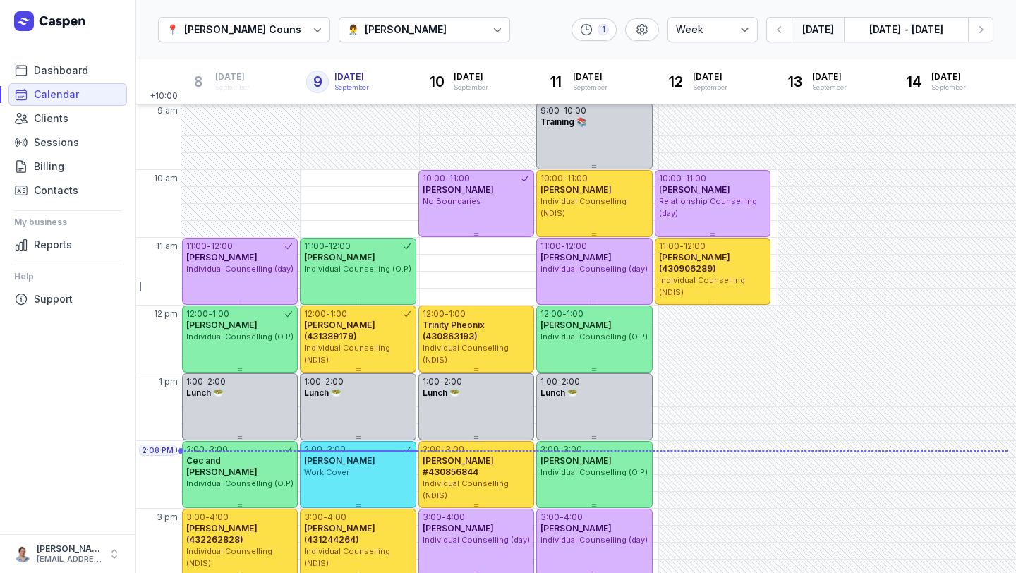
click at [382, 35] on div "[PERSON_NAME]" at bounding box center [406, 29] width 82 height 17
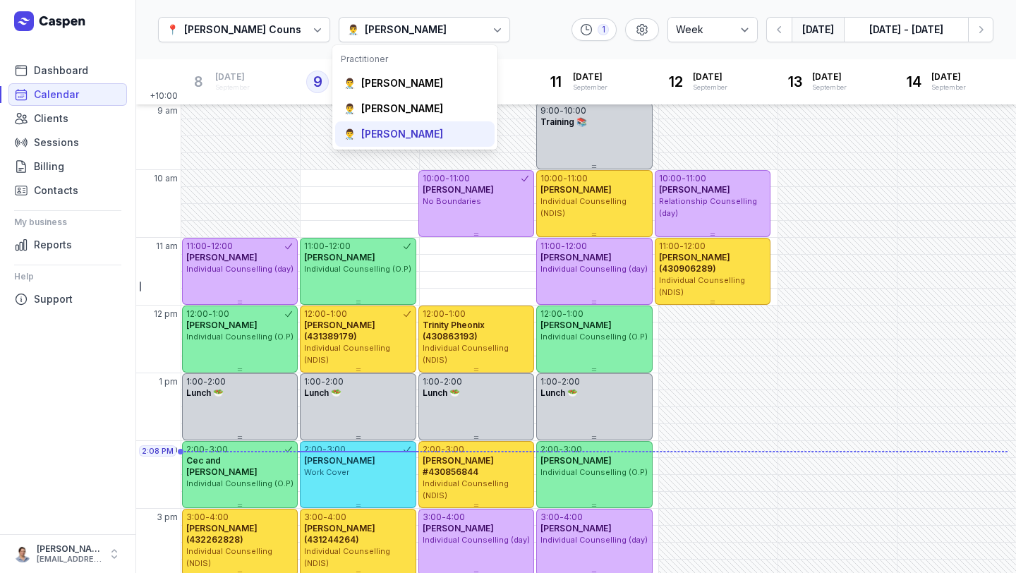
click at [405, 131] on div "[PERSON_NAME]" at bounding box center [402, 134] width 82 height 14
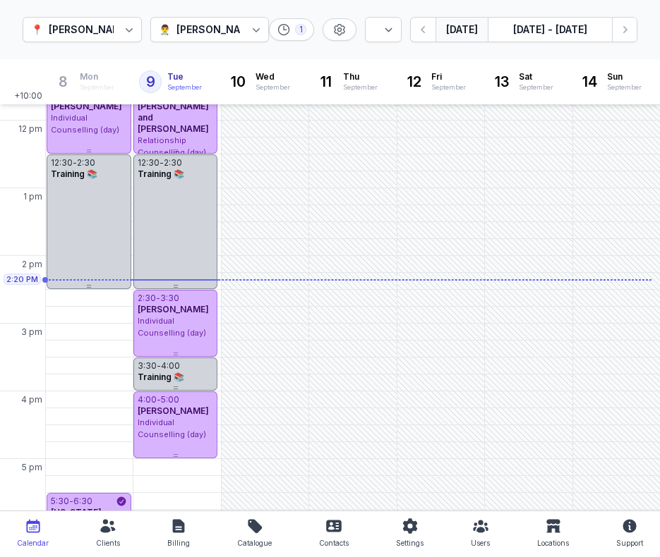
scroll to position [266, 0]
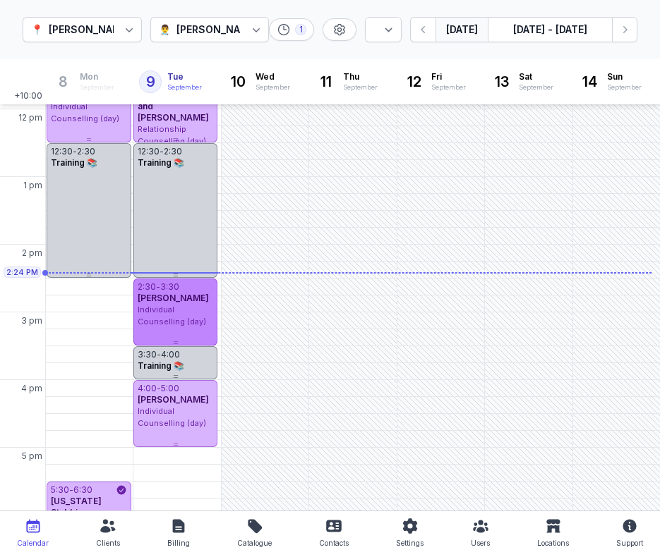
click at [198, 310] on div "Individual Counselling (day)" at bounding box center [176, 315] width 76 height 23
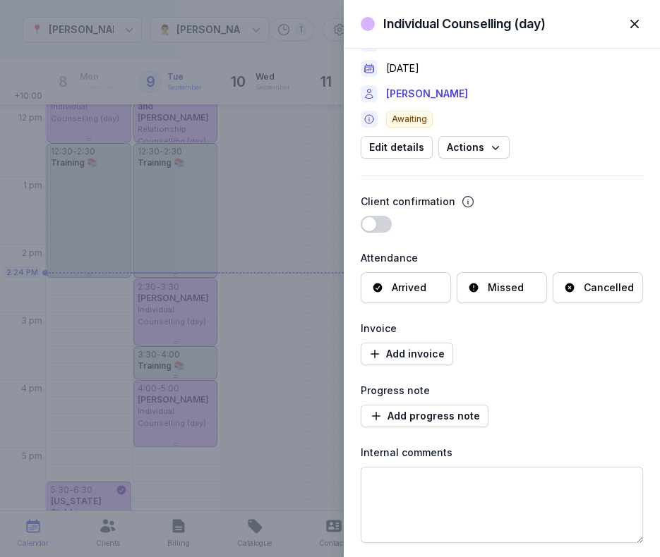
scroll to position [0, 0]
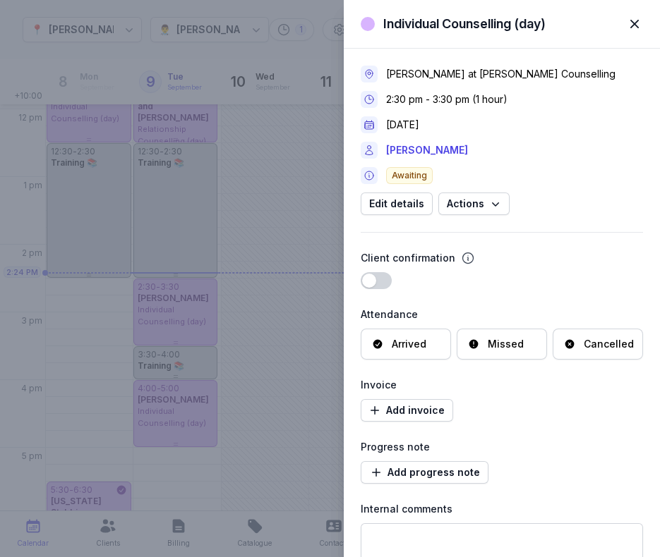
click at [628, 23] on span "button" at bounding box center [634, 23] width 31 height 31
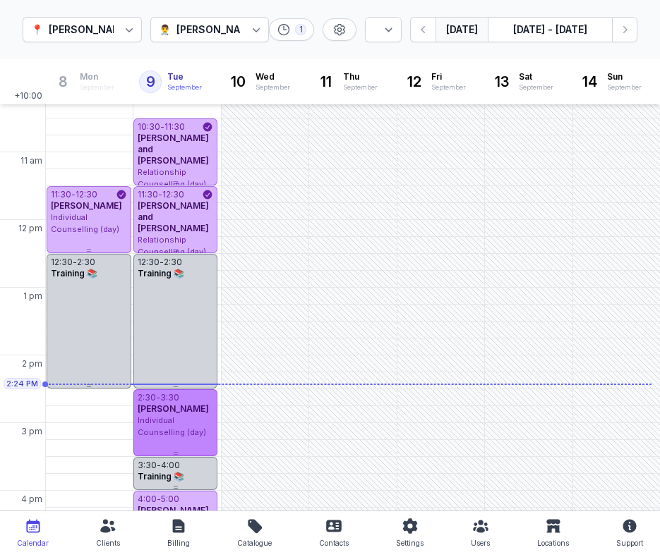
scroll to position [154, 0]
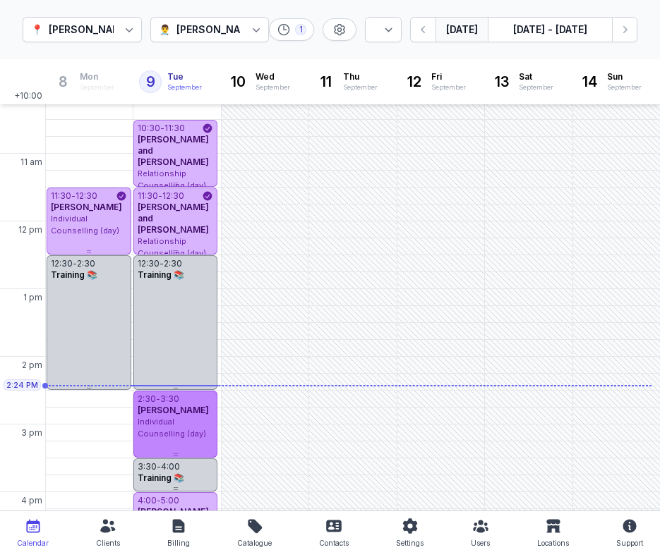
click at [180, 428] on div "Individual Counselling (day)" at bounding box center [176, 427] width 76 height 23
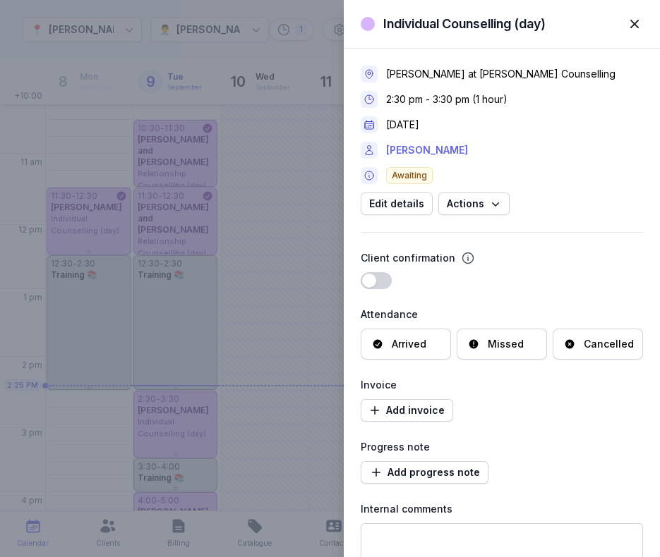
click at [414, 147] on link "[PERSON_NAME]" at bounding box center [427, 150] width 82 height 17
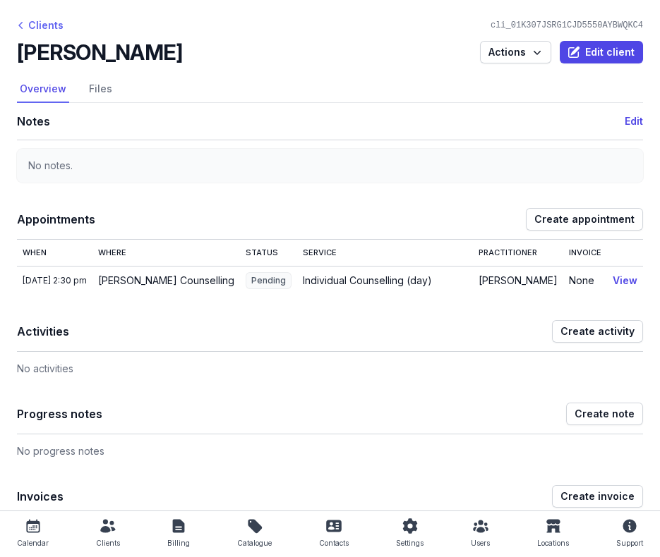
click at [41, 23] on div "Clients" at bounding box center [40, 25] width 47 height 17
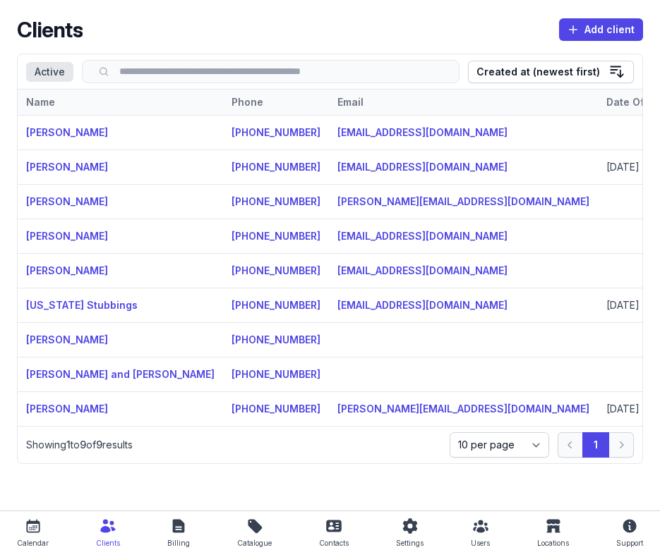
click at [40, 523] on icon at bounding box center [33, 526] width 17 height 17
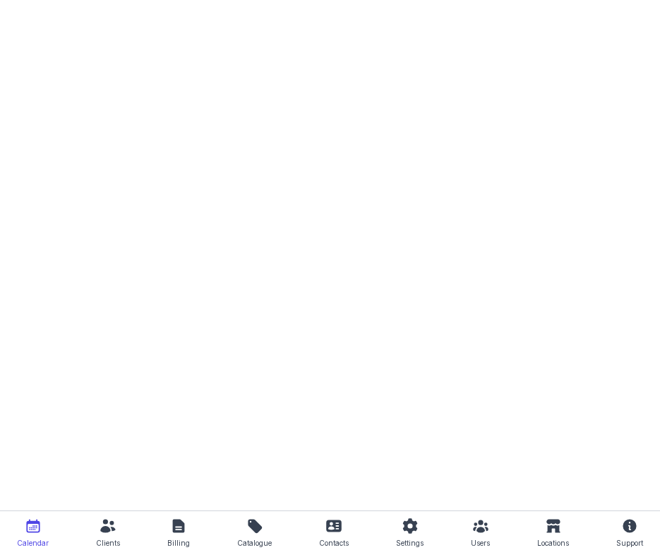
select select "week"
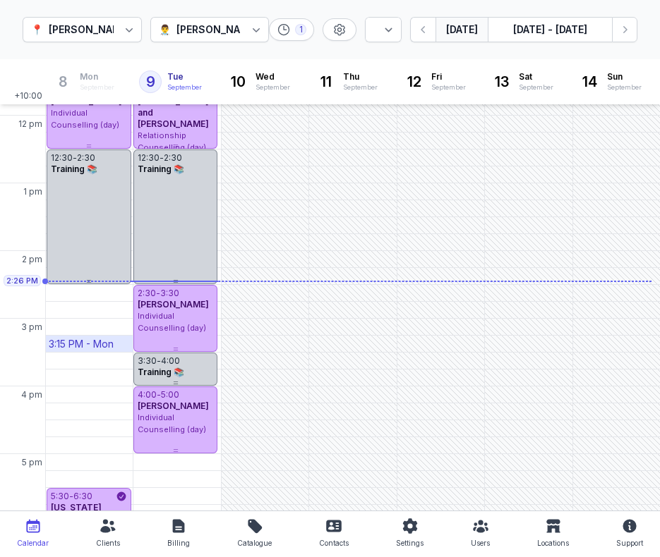
scroll to position [353, 0]
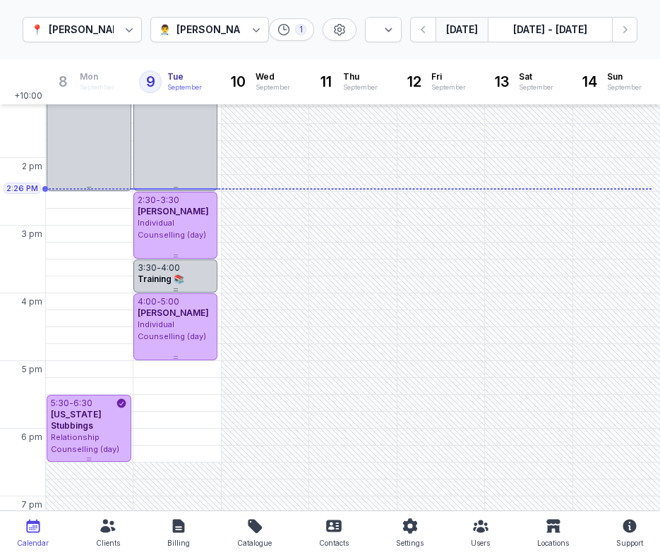
click at [216, 34] on div "[PERSON_NAME]" at bounding box center [217, 29] width 82 height 17
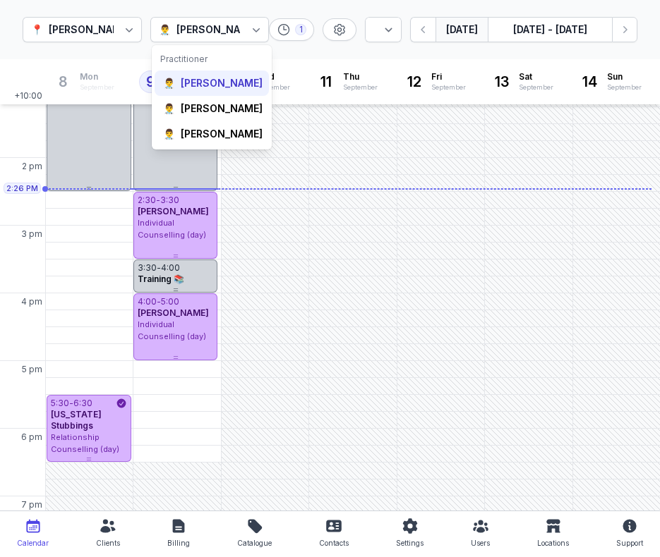
click at [200, 90] on div "[PERSON_NAME]" at bounding box center [222, 83] width 82 height 14
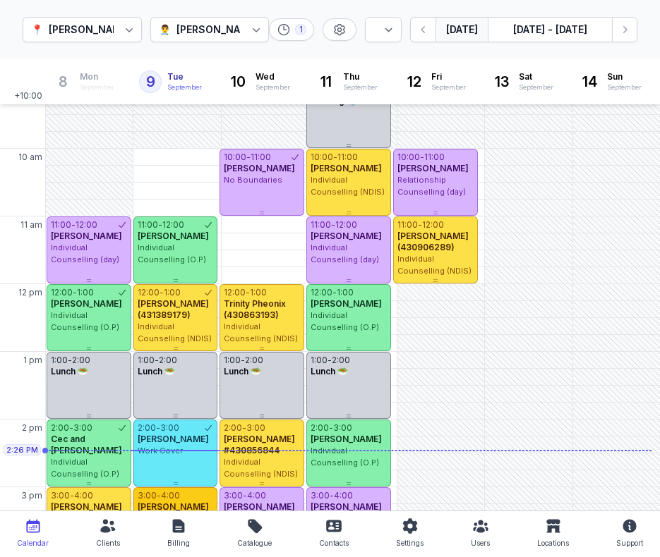
scroll to position [90, 0]
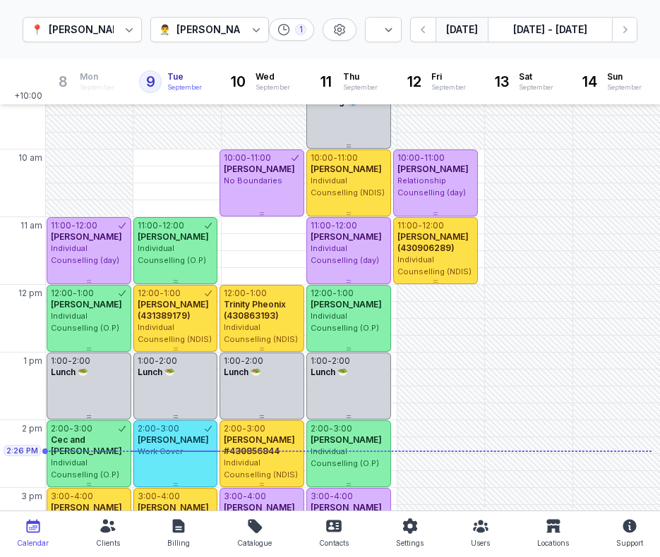
click at [253, 26] on icon at bounding box center [256, 30] width 14 height 14
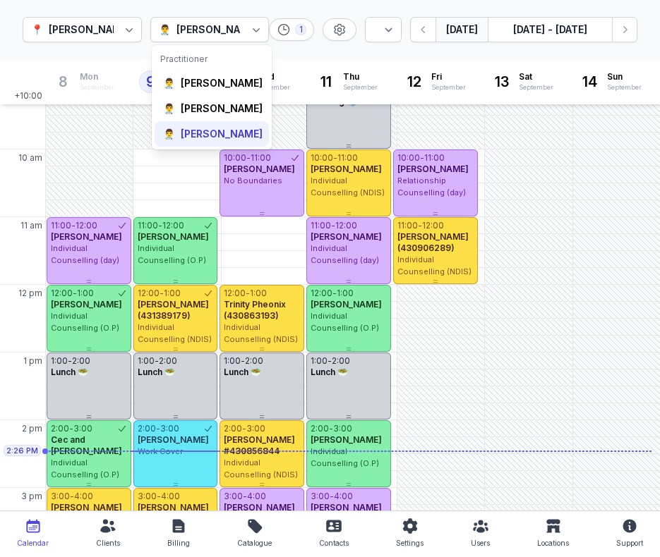
click at [213, 141] on div "[PERSON_NAME]" at bounding box center [222, 134] width 82 height 14
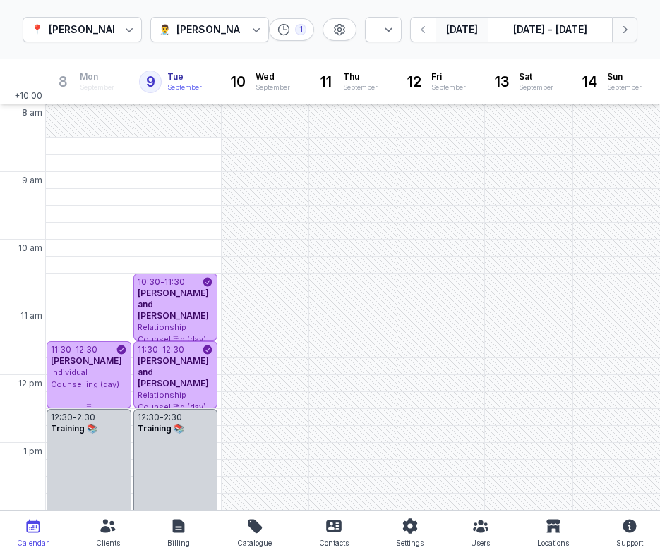
click at [621, 25] on icon "button" at bounding box center [624, 30] width 14 height 14
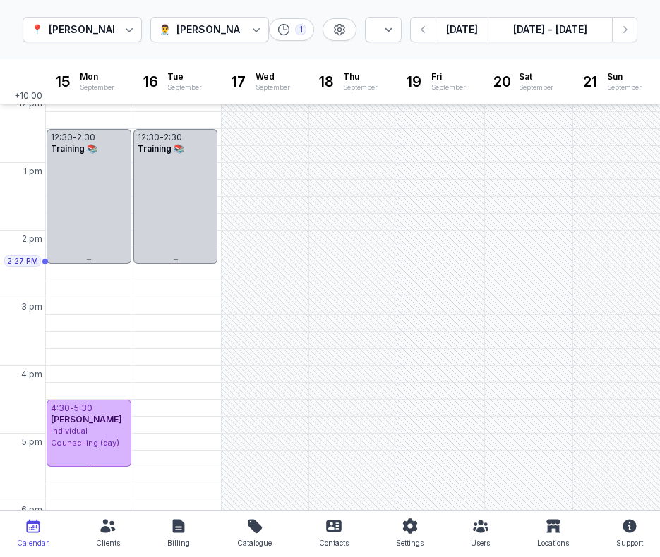
scroll to position [406, 0]
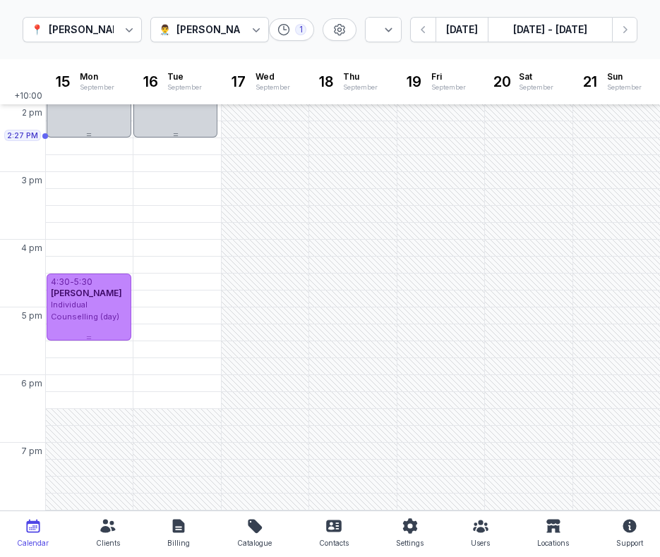
click at [111, 299] on div "[PERSON_NAME]" at bounding box center [89, 293] width 76 height 11
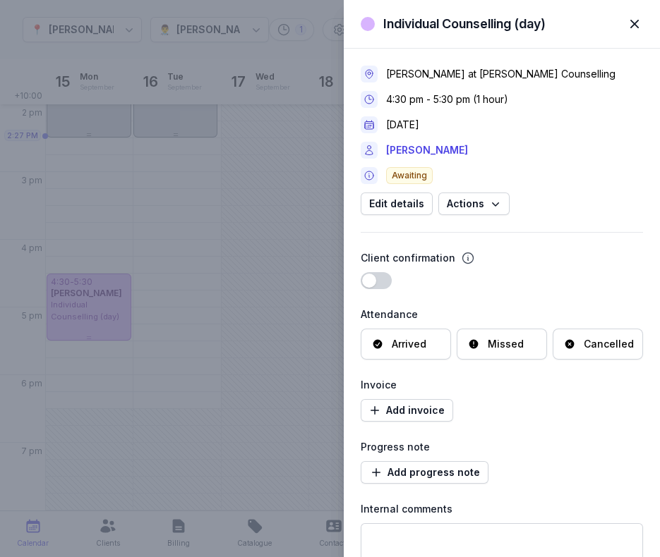
click at [634, 25] on span "button" at bounding box center [634, 23] width 31 height 31
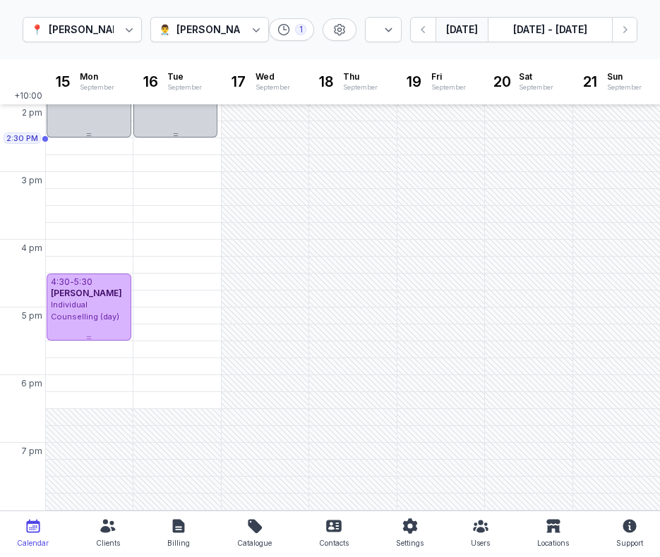
click at [470, 31] on button "[DATE]" at bounding box center [461, 29] width 52 height 25
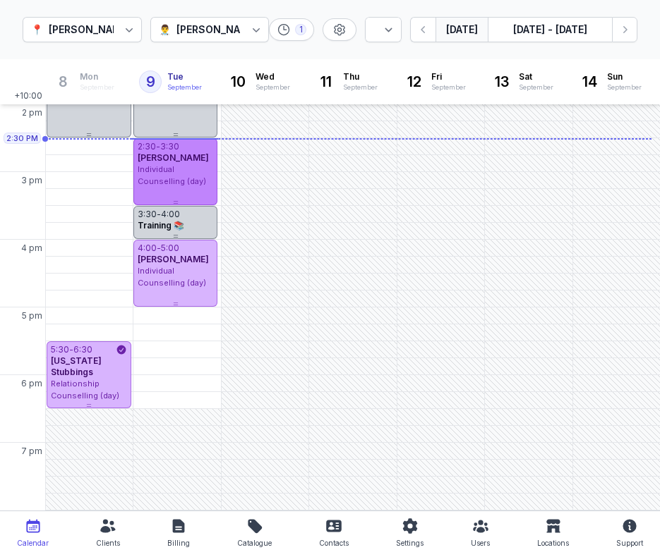
click at [196, 190] on div "2:30 - 3:30 [PERSON_NAME] Individual Counselling (day)" at bounding box center [175, 171] width 85 height 67
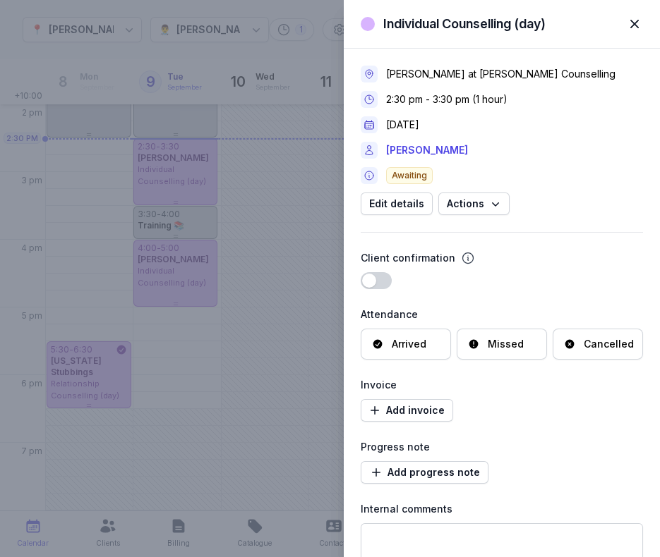
click at [638, 19] on span "button" at bounding box center [634, 23] width 31 height 31
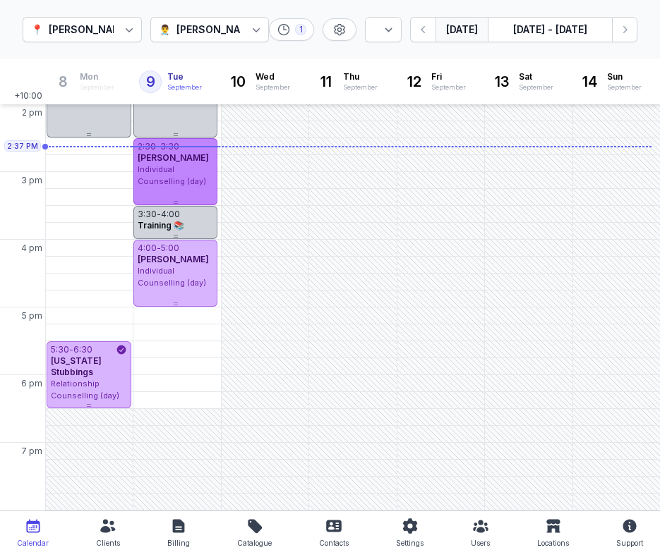
click at [188, 186] on div "Individual Counselling (day)" at bounding box center [176, 175] width 76 height 23
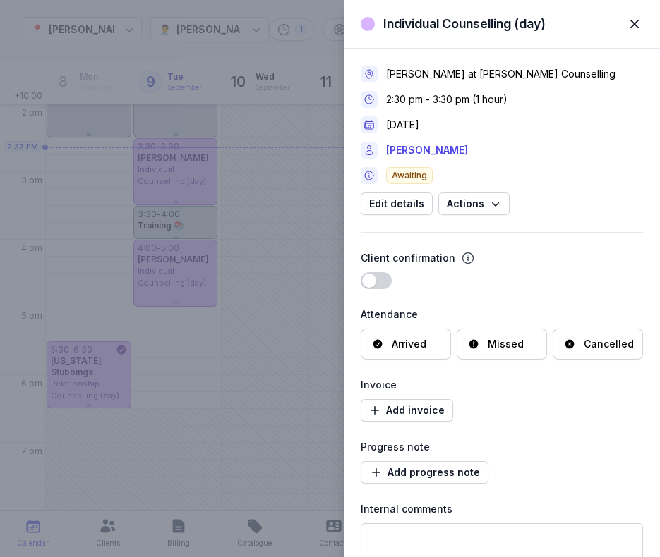
click at [406, 351] on div "Arrived" at bounding box center [409, 344] width 35 height 14
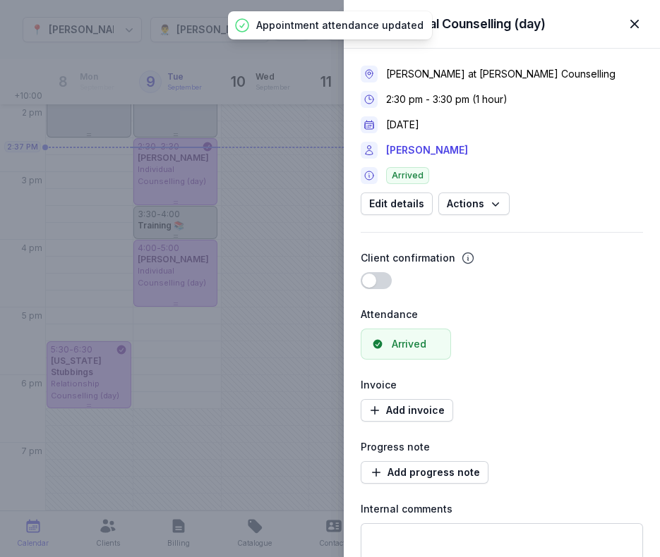
click at [629, 25] on span "button" at bounding box center [634, 23] width 31 height 31
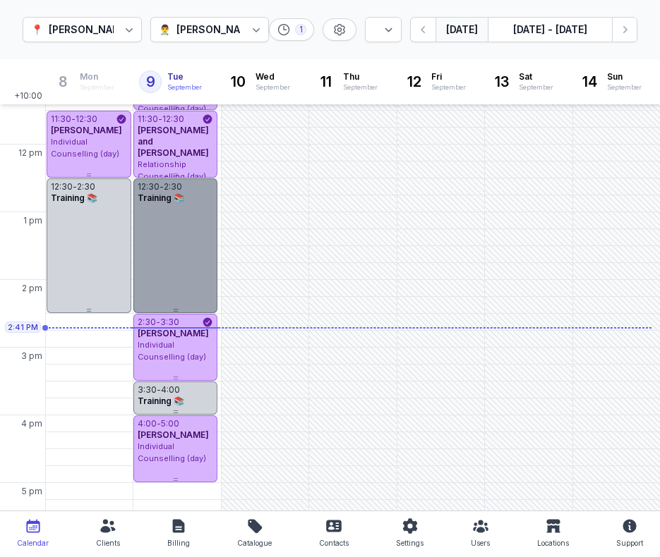
scroll to position [208, 0]
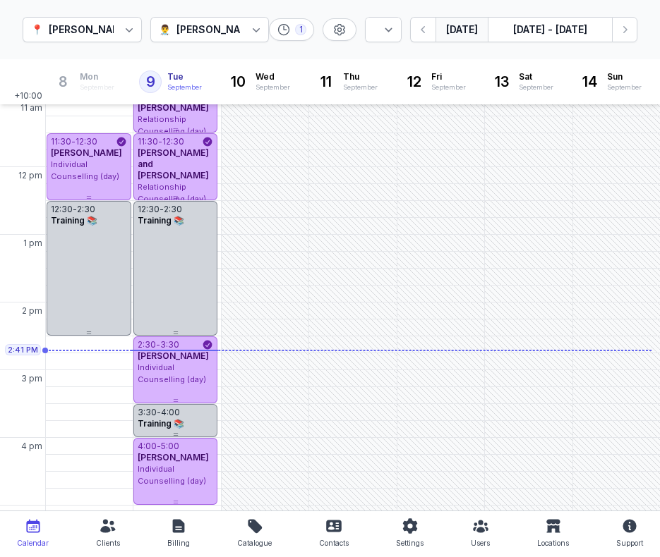
click at [456, 31] on button "[DATE]" at bounding box center [461, 29] width 52 height 25
click at [626, 27] on icon "button" at bounding box center [624, 30] width 14 height 14
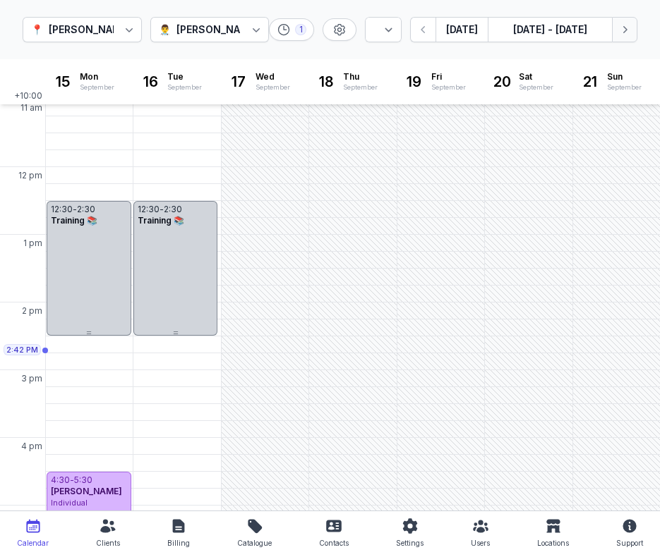
click at [626, 28] on icon "button" at bounding box center [624, 30] width 14 height 14
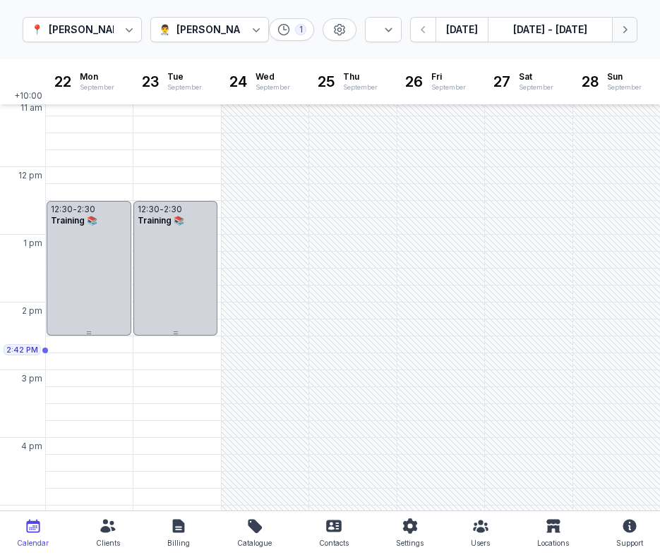
click at [626, 28] on icon "button" at bounding box center [624, 30] width 14 height 14
click at [422, 36] on icon "button" at bounding box center [423, 30] width 14 height 14
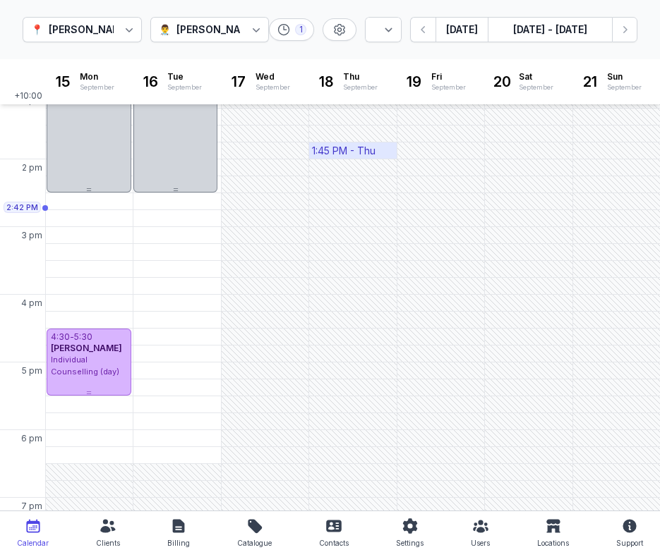
scroll to position [335, 0]
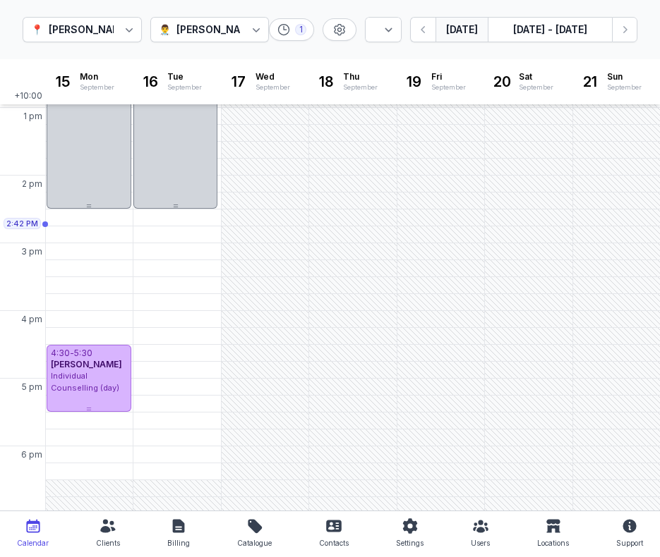
click at [454, 28] on button "[DATE]" at bounding box center [461, 29] width 52 height 25
